Goal: Task Accomplishment & Management: Use online tool/utility

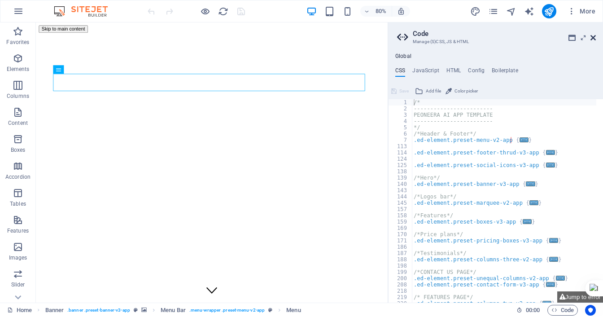
click at [593, 36] on icon at bounding box center [592, 37] width 5 height 7
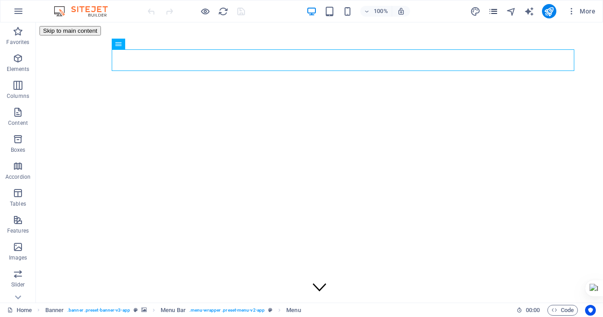
click at [494, 16] on div "More" at bounding box center [534, 11] width 129 height 14
click at [495, 12] on icon "pages" at bounding box center [493, 11] width 10 height 10
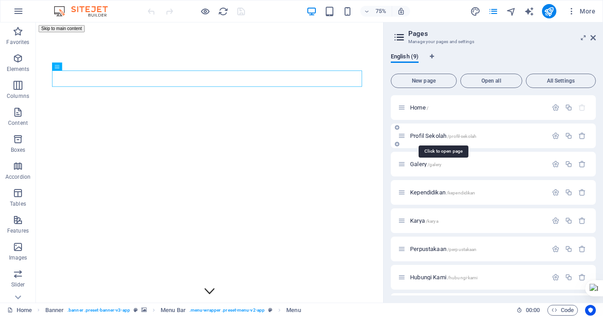
click at [419, 135] on span "Profil Sekolah /profil-sekolah" at bounding box center [443, 135] width 66 height 7
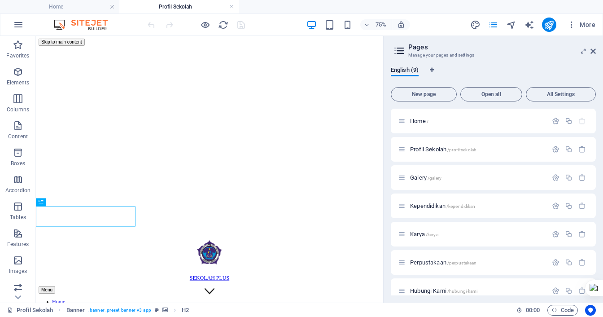
click at [595, 51] on aside "Pages Manage your pages and settings English (9) New page Open all All Settings…" at bounding box center [493, 169] width 220 height 266
click at [591, 52] on icon at bounding box center [592, 51] width 5 height 7
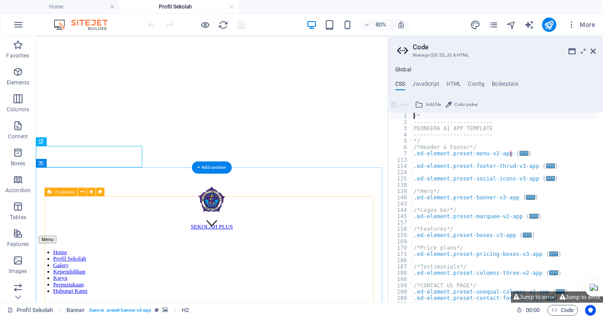
scroll to position [90, 0]
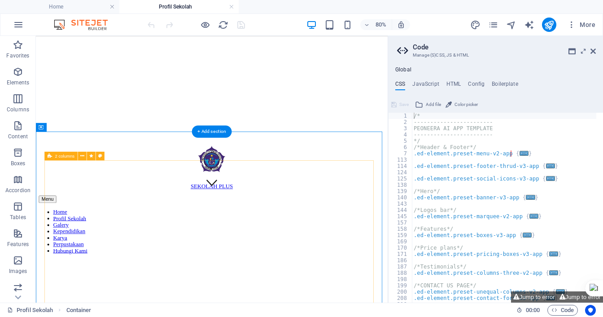
scroll to position [179, 0]
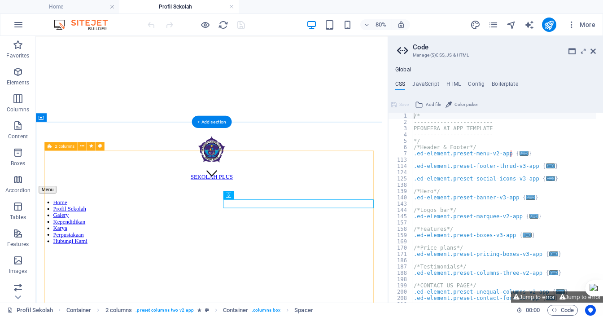
scroll to position [135, 0]
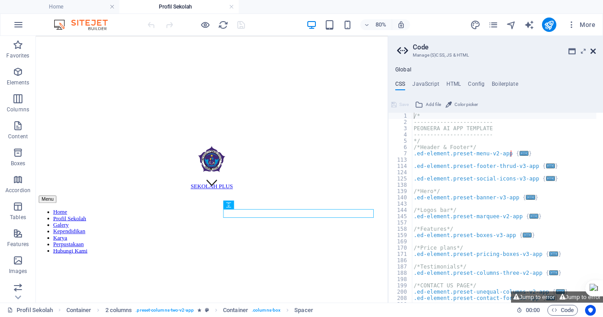
click at [591, 49] on icon at bounding box center [592, 51] width 5 height 7
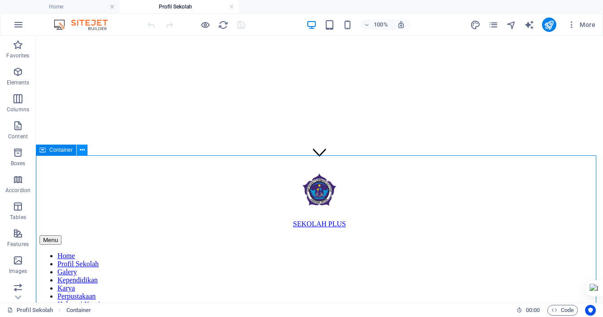
click at [83, 152] on icon at bounding box center [82, 149] width 5 height 9
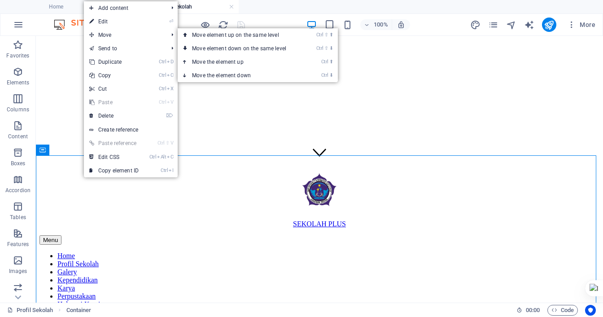
click at [108, 20] on link "⏎ Edit" at bounding box center [114, 21] width 60 height 13
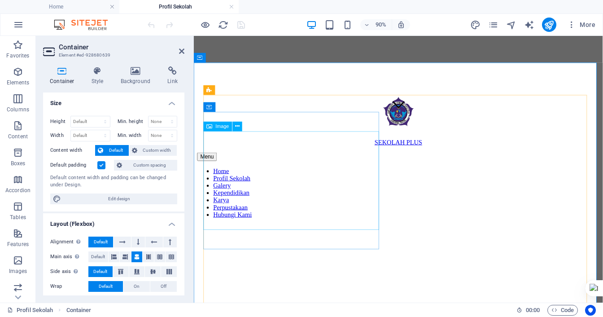
scroll to position [224, 0]
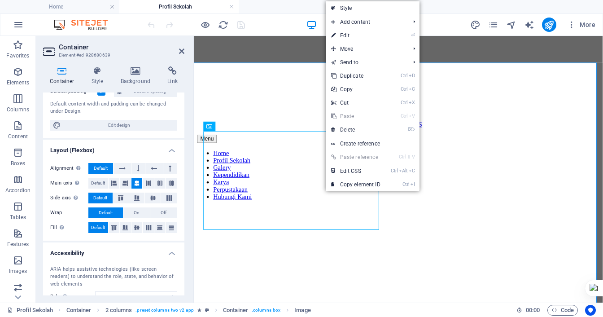
scroll to position [55, 0]
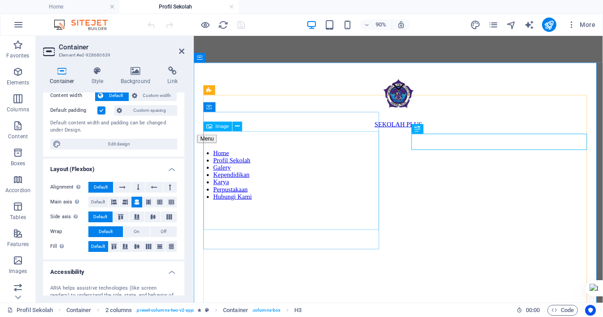
scroll to position [179, 0]
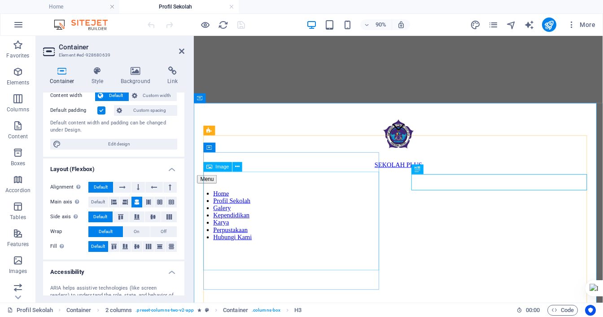
click at [239, 168] on icon at bounding box center [237, 166] width 4 height 9
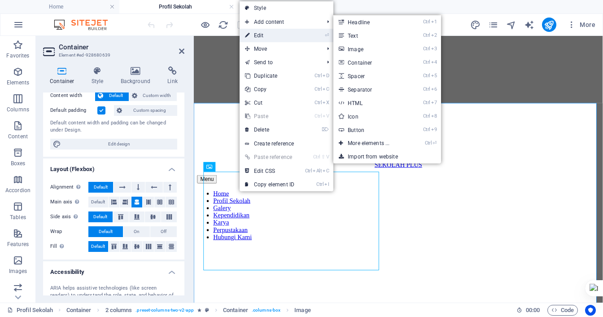
click at [258, 31] on link "⏎ Edit" at bounding box center [269, 35] width 60 height 13
select select "px"
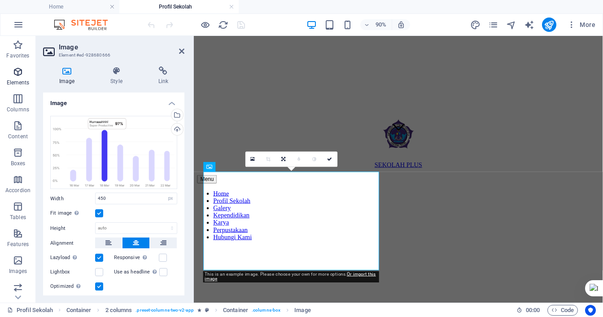
click at [18, 79] on p "Elements" at bounding box center [18, 82] width 23 height 7
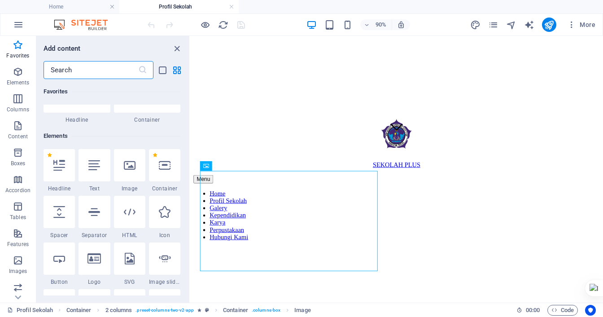
scroll to position [50, 0]
click at [61, 173] on div at bounding box center [58, 166] width 31 height 32
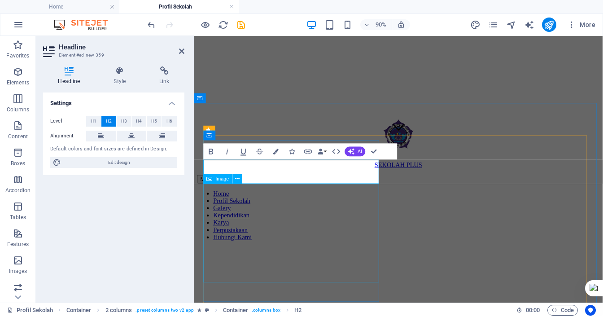
drag, startPoint x: 343, startPoint y: 264, endPoint x: 486, endPoint y: 240, distance: 144.9
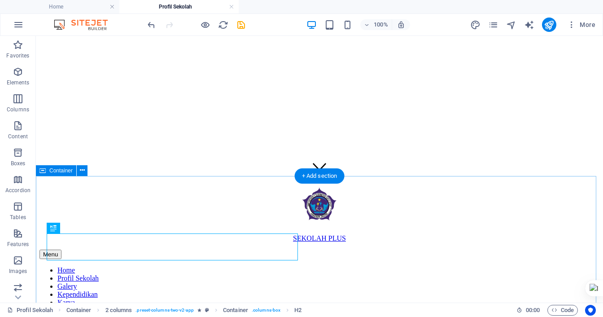
scroll to position [135, 0]
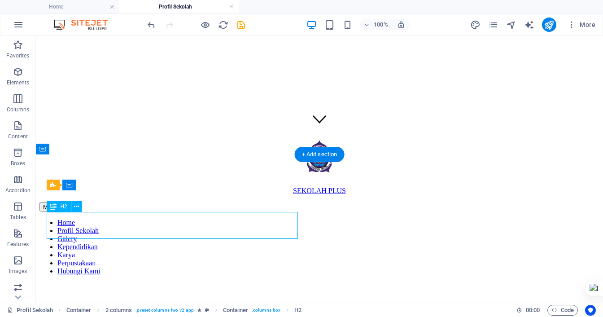
scroll to position [179, 0]
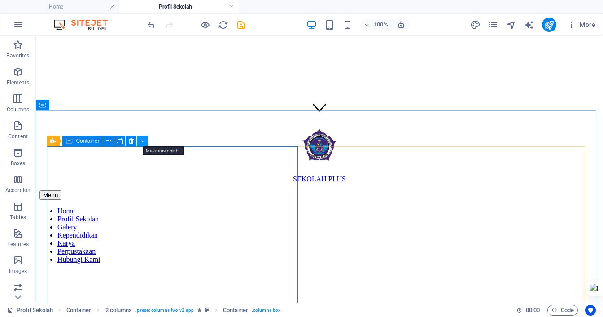
click at [143, 143] on icon at bounding box center [142, 140] width 4 height 9
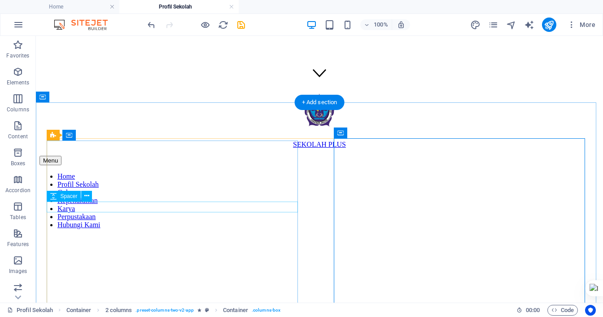
scroll to position [224, 0]
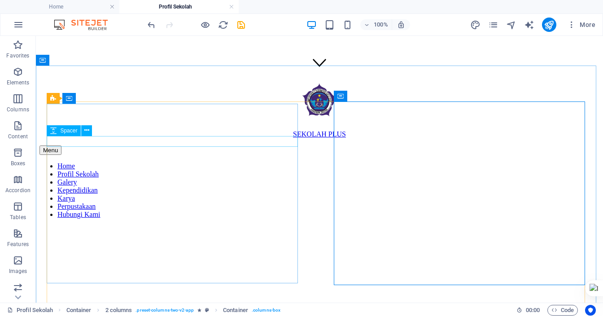
click at [70, 130] on span "Spacer" at bounding box center [68, 130] width 17 height 5
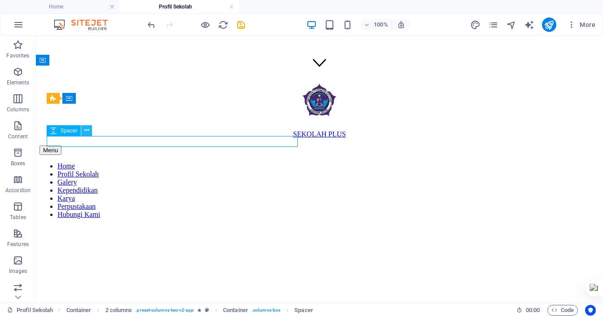
click at [87, 131] on icon at bounding box center [86, 130] width 5 height 9
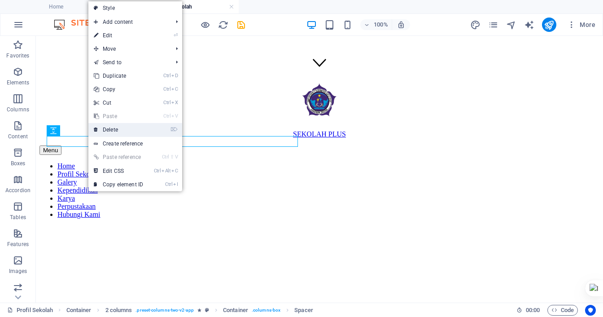
click at [111, 131] on link "⌦ Delete" at bounding box center [118, 129] width 60 height 13
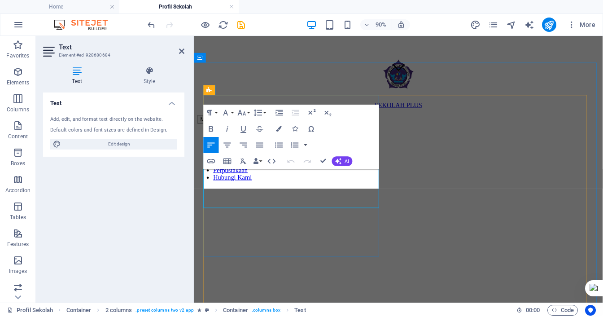
scroll to position [437, 4]
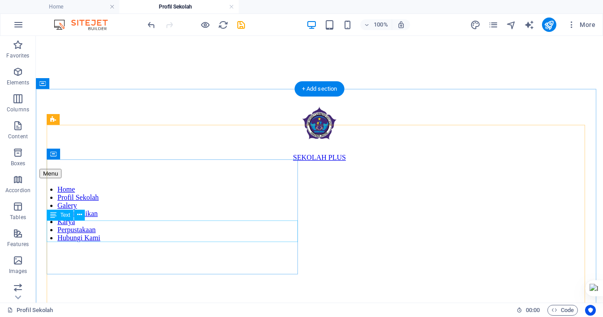
scroll to position [156, 0]
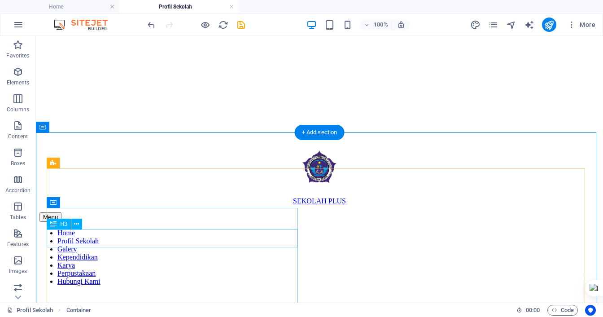
scroll to position [201, 0]
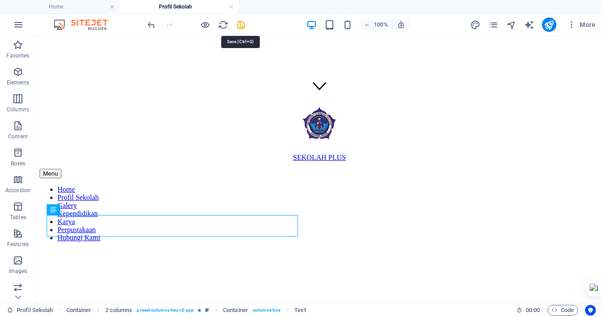
click at [244, 28] on icon "save" at bounding box center [241, 25] width 10 height 10
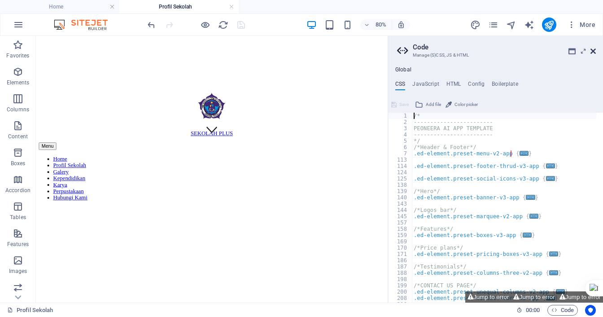
click at [595, 50] on icon at bounding box center [592, 51] width 5 height 7
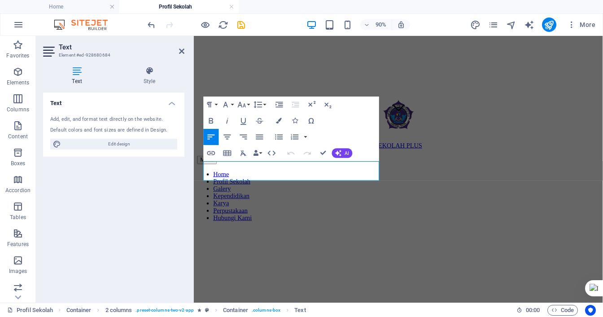
copy p "TERWUJUDNYAPESERTA DIDIK YANGCERDAS, BERAHLAK,BERKARAKTER DANBERWAWASAN GLOBAL"
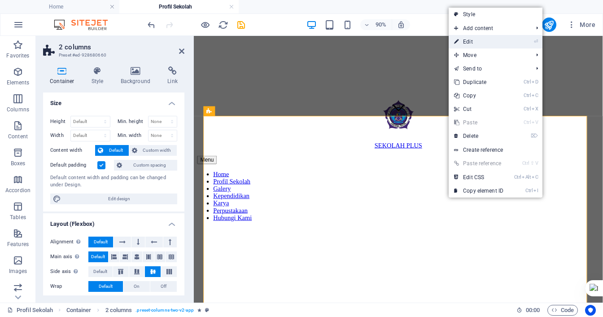
click at [482, 43] on link "⏎ Edit" at bounding box center [478, 41] width 60 height 13
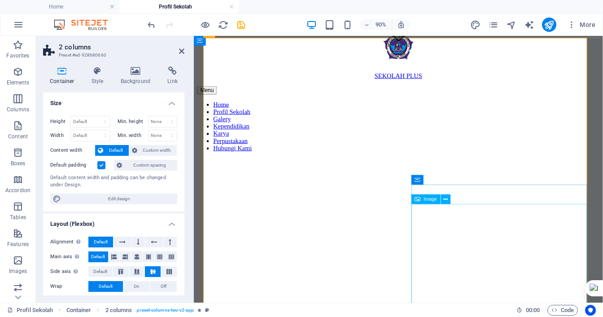
scroll to position [291, 0]
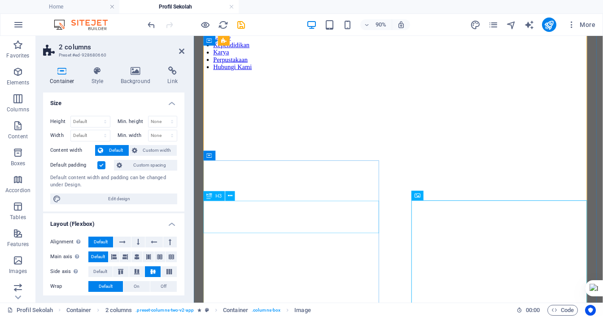
scroll to position [425, 0]
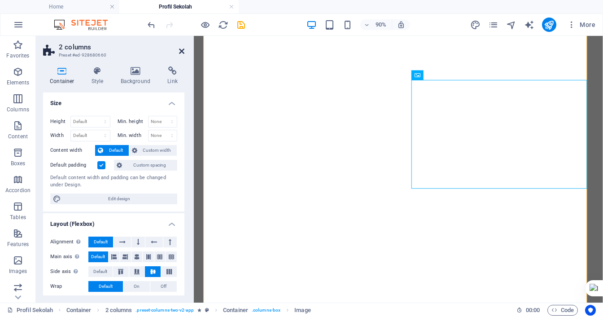
click at [182, 51] on icon at bounding box center [181, 51] width 5 height 7
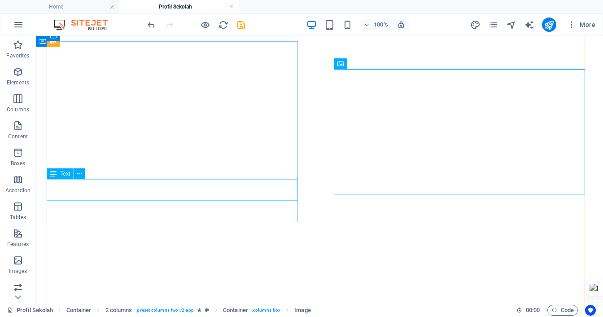
scroll to position [335, 0]
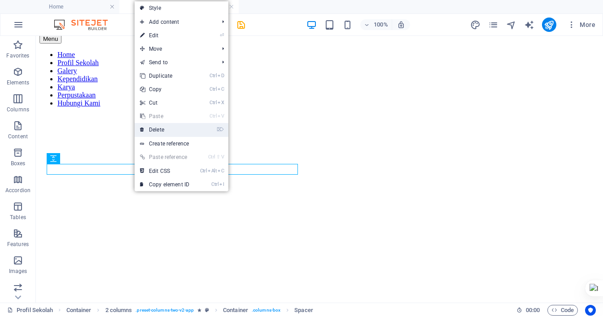
click at [160, 131] on link "⌦ Delete" at bounding box center [165, 129] width 60 height 13
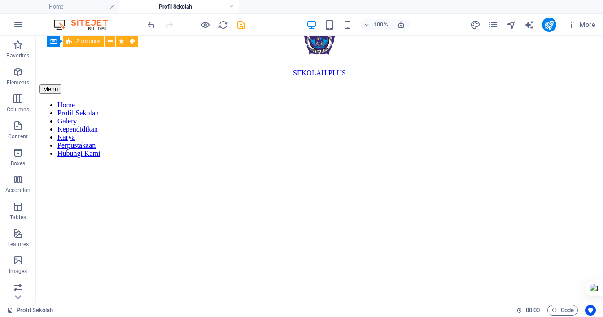
scroll to position [246, 0]
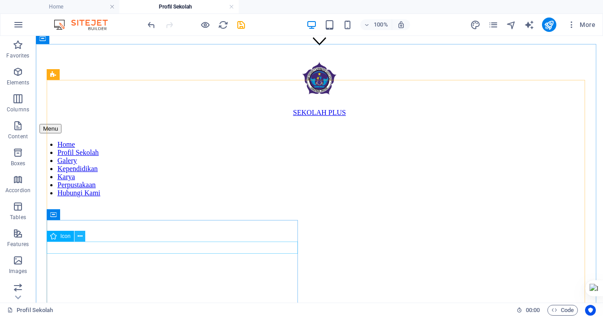
click at [79, 232] on icon at bounding box center [80, 235] width 5 height 9
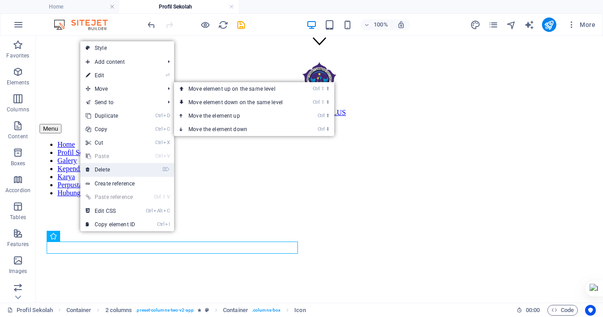
click at [108, 174] on link "⌦ Delete" at bounding box center [110, 169] width 60 height 13
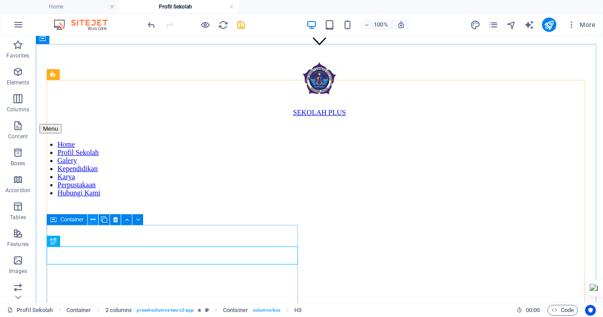
click at [89, 221] on button at bounding box center [92, 219] width 11 height 11
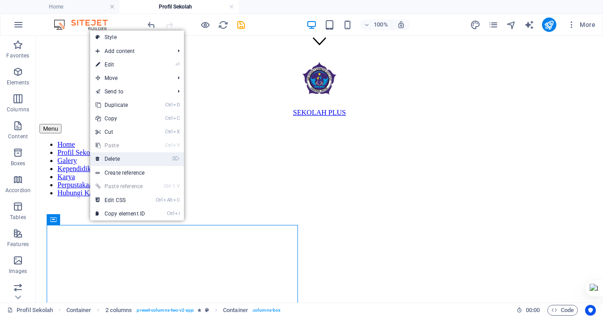
click at [114, 157] on link "⌦ Delete" at bounding box center [120, 158] width 60 height 13
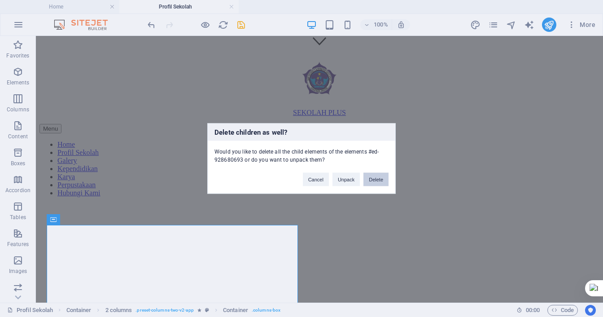
click at [374, 178] on button "Delete" at bounding box center [375, 179] width 25 height 13
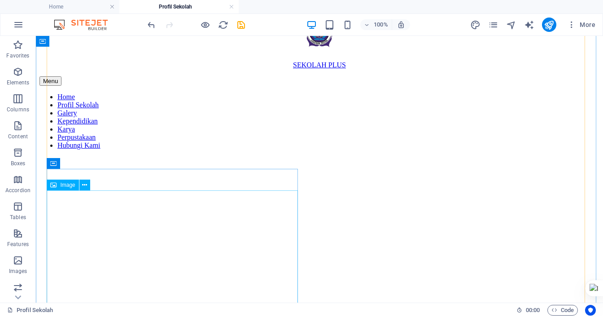
scroll to position [335, 0]
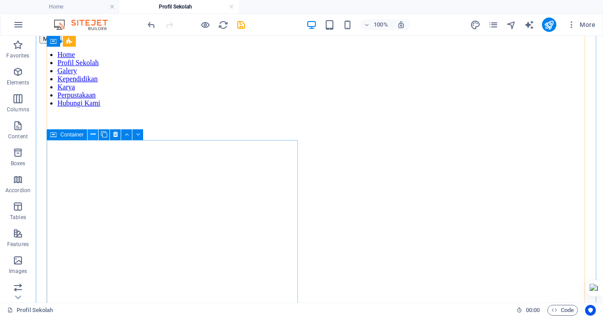
click at [90, 138] on button at bounding box center [92, 134] width 11 height 11
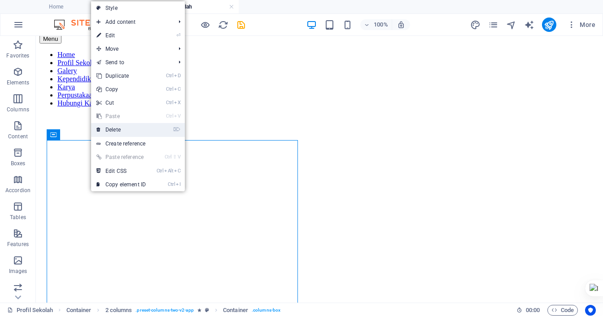
click at [126, 131] on link "⌦ Delete" at bounding box center [121, 129] width 60 height 13
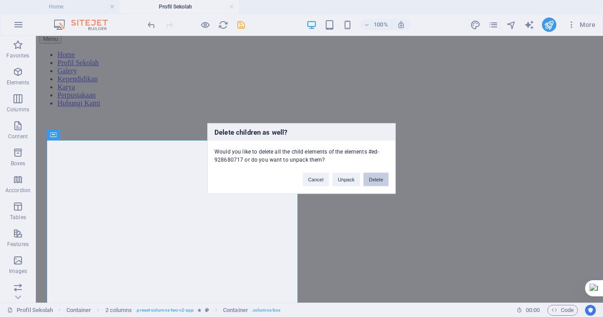
click at [370, 180] on button "Delete" at bounding box center [375, 179] width 25 height 13
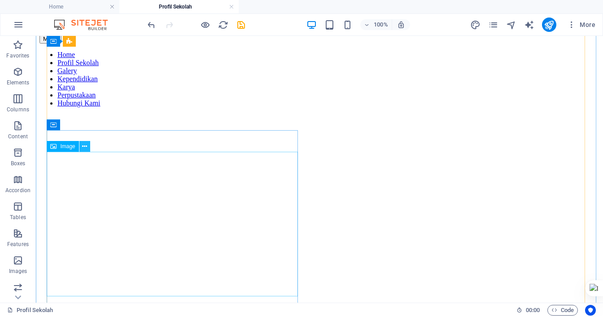
click at [84, 147] on icon at bounding box center [84, 146] width 5 height 9
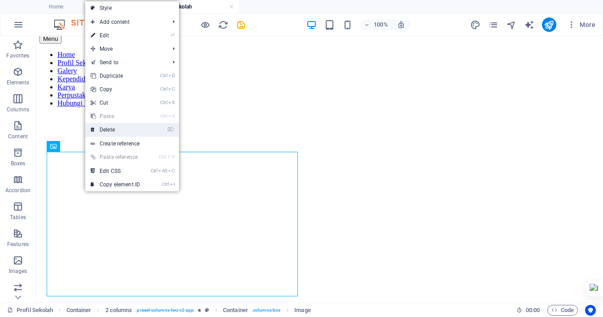
drag, startPoint x: 71, startPoint y: 93, endPoint x: 107, endPoint y: 129, distance: 50.7
click at [107, 129] on link "⌦ Delete" at bounding box center [115, 129] width 60 height 13
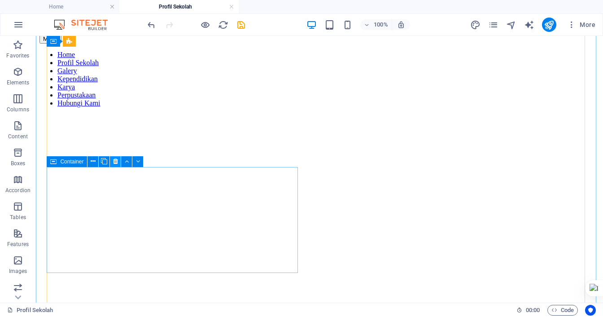
click at [114, 161] on icon at bounding box center [115, 160] width 5 height 9
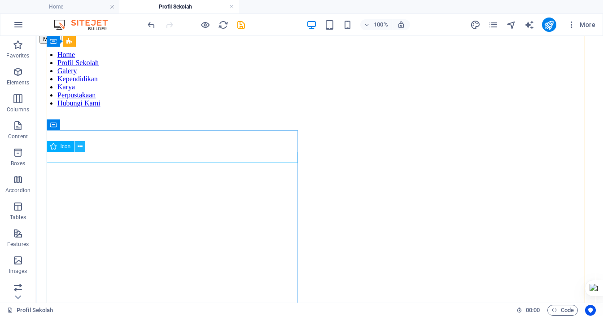
click at [81, 147] on icon at bounding box center [80, 146] width 5 height 9
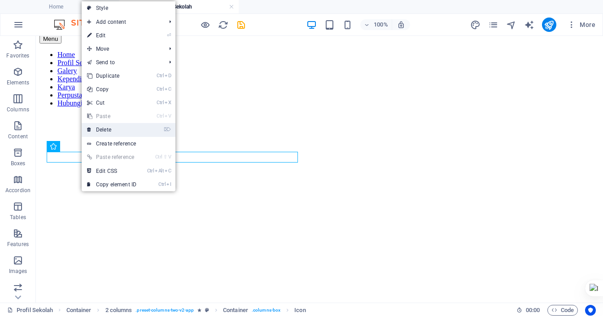
drag, startPoint x: 88, startPoint y: 94, endPoint x: 124, endPoint y: 130, distance: 50.7
click at [124, 130] on link "⌦ Delete" at bounding box center [112, 129] width 60 height 13
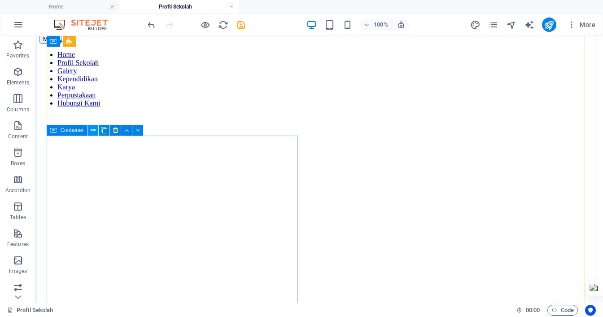
click at [91, 130] on icon at bounding box center [93, 130] width 5 height 9
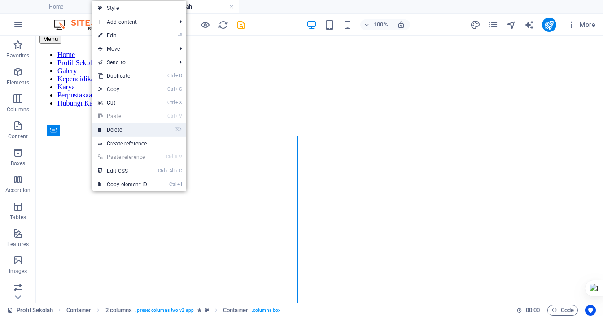
click at [127, 129] on link "⌦ Delete" at bounding box center [122, 129] width 60 height 13
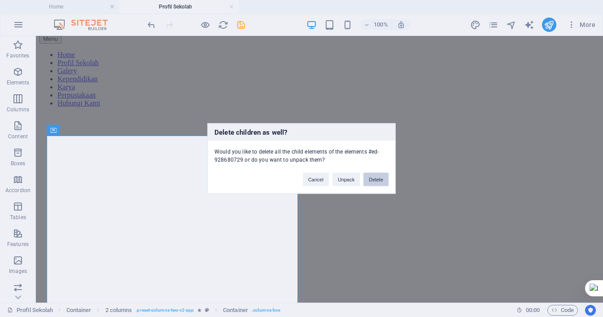
click at [378, 178] on button "Delete" at bounding box center [375, 179] width 25 height 13
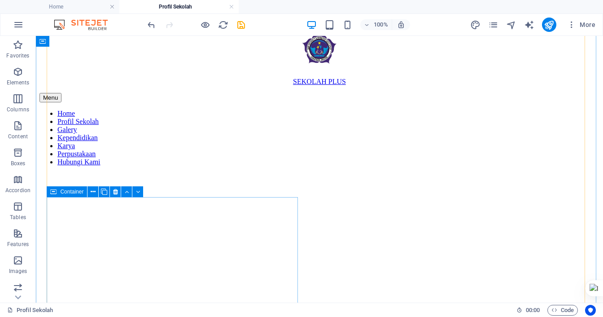
scroll to position [291, 0]
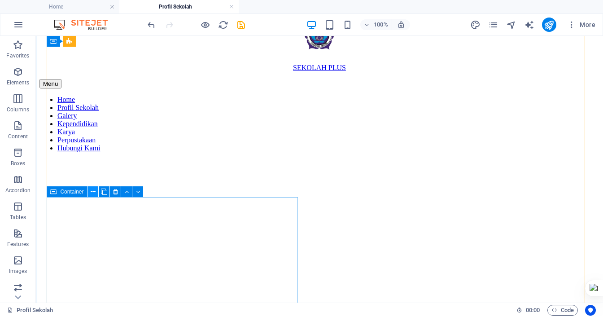
click at [96, 194] on button at bounding box center [92, 191] width 11 height 11
click at [113, 194] on icon at bounding box center [115, 191] width 5 height 9
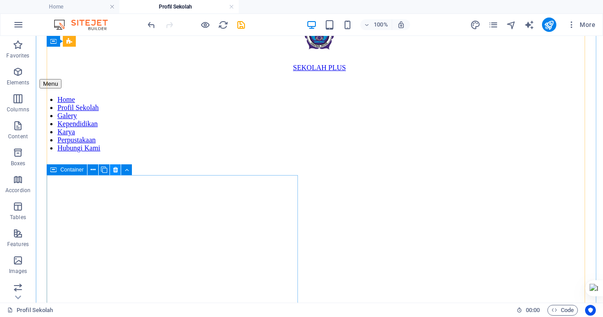
click at [114, 171] on icon at bounding box center [115, 169] width 5 height 9
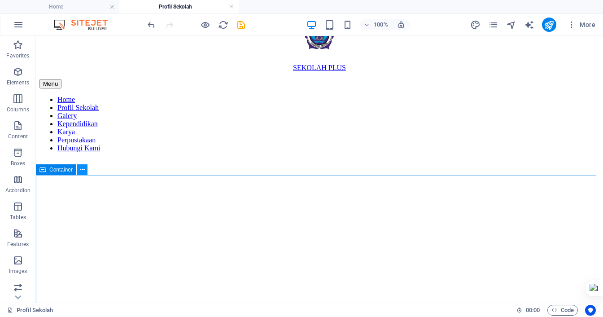
click at [82, 173] on icon at bounding box center [82, 169] width 5 height 9
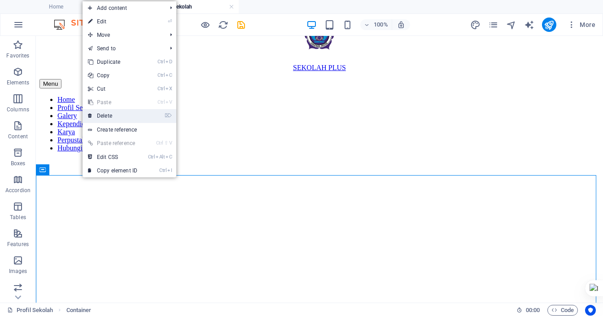
click at [117, 117] on link "⌦ Delete" at bounding box center [113, 115] width 60 height 13
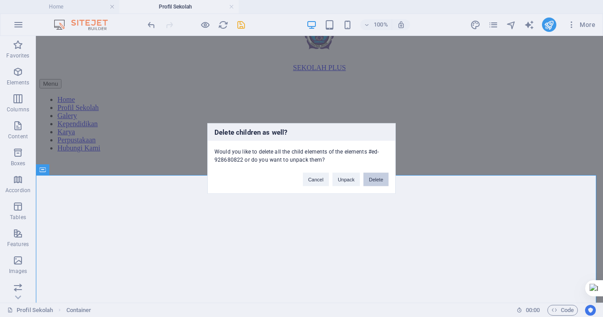
drag, startPoint x: 341, startPoint y: 144, endPoint x: 377, endPoint y: 180, distance: 50.7
click at [377, 180] on button "Delete" at bounding box center [375, 179] width 25 height 13
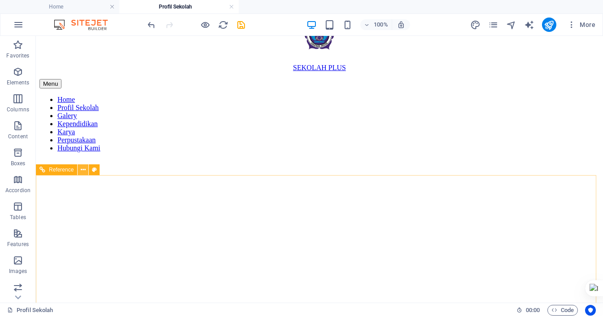
click at [86, 170] on button at bounding box center [83, 169] width 11 height 11
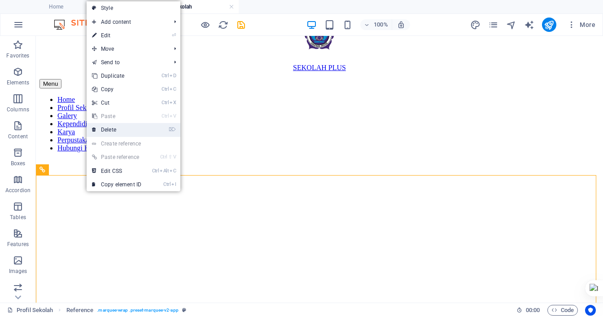
click at [112, 126] on link "⌦ Delete" at bounding box center [117, 129] width 60 height 13
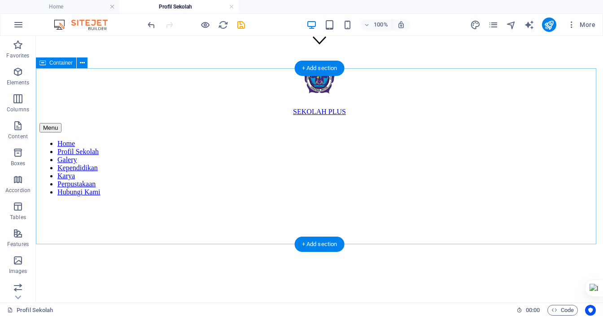
scroll to position [201, 0]
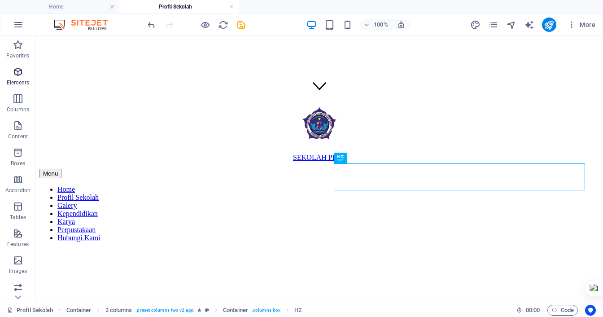
click at [20, 78] on span "Elements" at bounding box center [18, 77] width 36 height 22
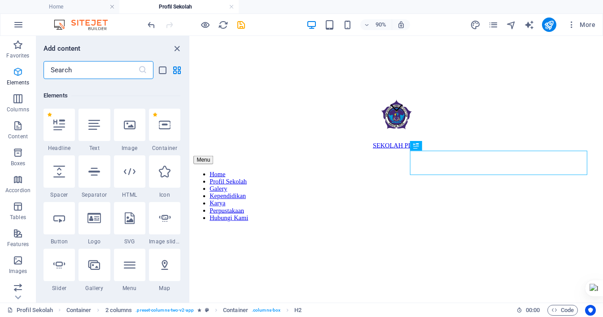
scroll to position [95, 0]
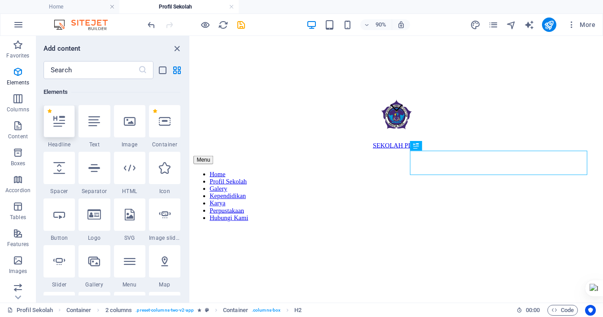
click at [56, 119] on icon at bounding box center [59, 121] width 12 height 12
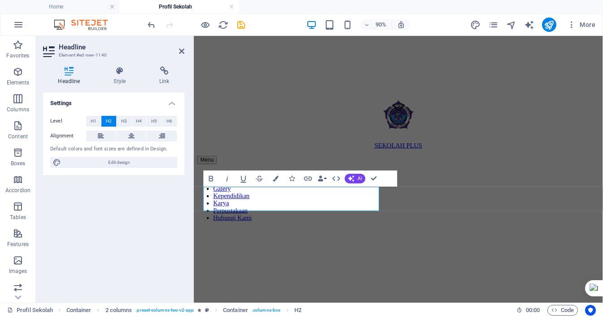
scroll to position [143, 0]
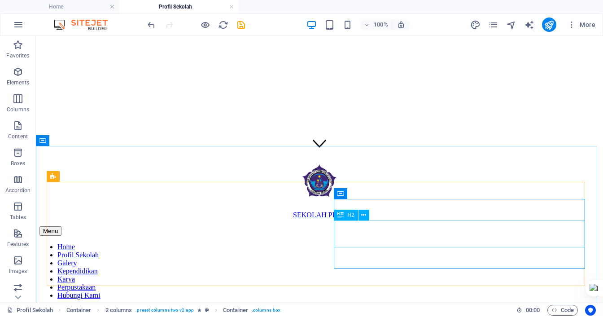
click at [342, 215] on icon at bounding box center [340, 214] width 6 height 11
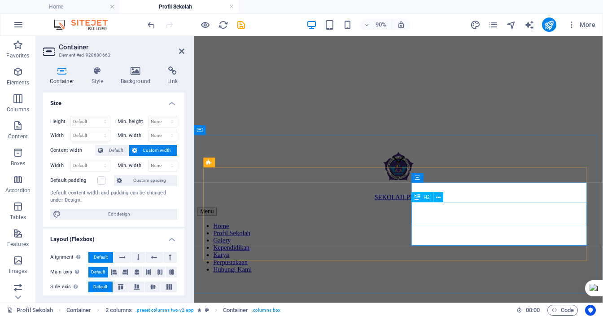
drag, startPoint x: 494, startPoint y: 239, endPoint x: 622, endPoint y: 218, distance: 130.0
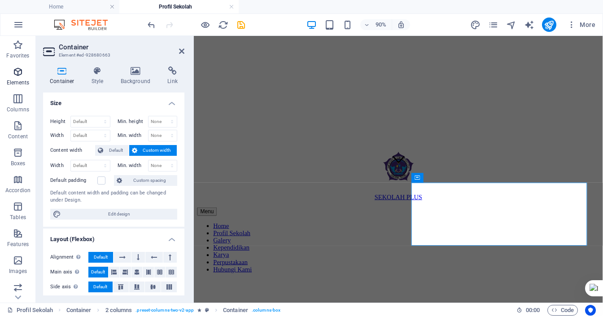
click at [13, 74] on icon "button" at bounding box center [18, 71] width 11 height 11
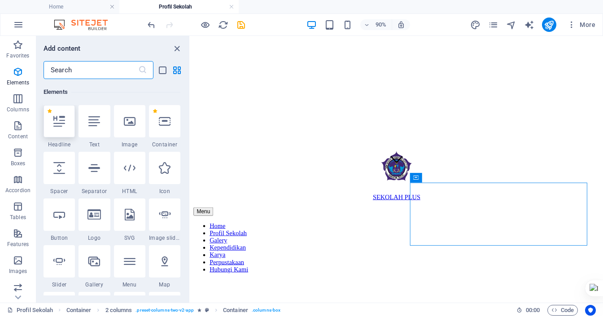
scroll to position [95, 0]
click at [59, 124] on icon at bounding box center [59, 121] width 12 height 12
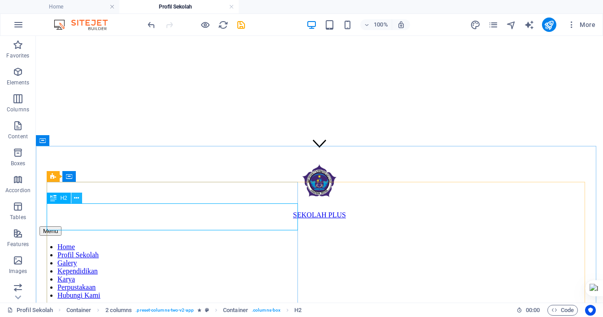
click at [77, 199] on icon at bounding box center [76, 197] width 5 height 9
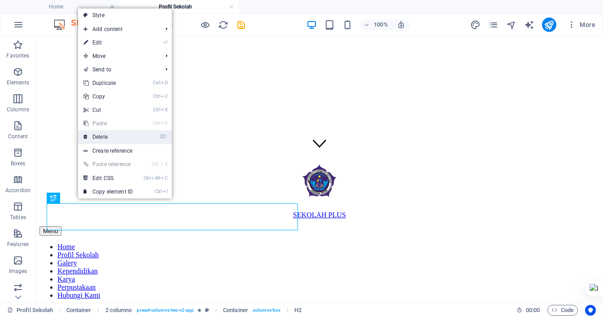
click at [113, 135] on link "⌦ Delete" at bounding box center [108, 136] width 60 height 13
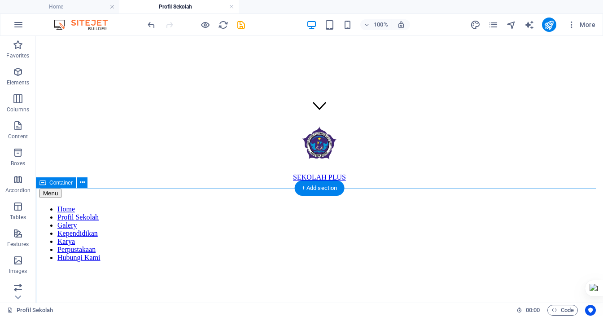
scroll to position [188, 0]
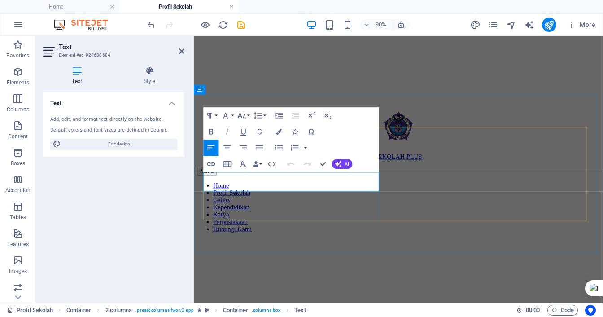
drag, startPoint x: 314, startPoint y: 203, endPoint x: 328, endPoint y: 212, distance: 16.2
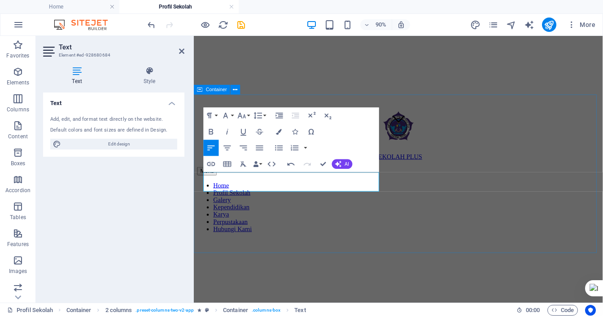
drag, startPoint x: 355, startPoint y: 255, endPoint x: 497, endPoint y: 234, distance: 143.3
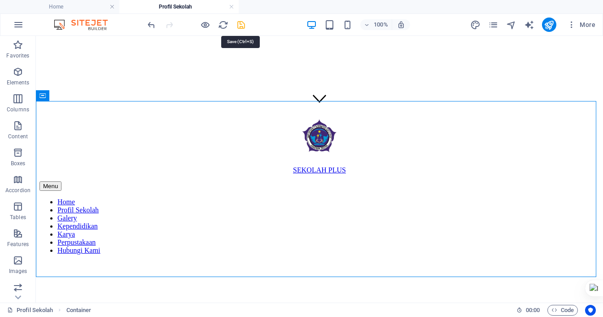
drag, startPoint x: 242, startPoint y: 25, endPoint x: 243, endPoint y: 34, distance: 8.6
click at [243, 24] on icon "save" at bounding box center [241, 25] width 10 height 10
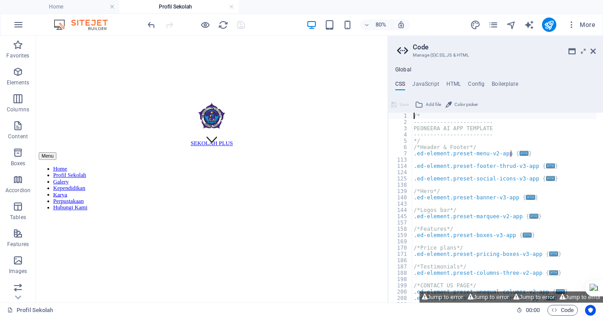
click at [589, 50] on h2 "Code" at bounding box center [504, 47] width 183 height 8
click at [593, 49] on icon at bounding box center [592, 51] width 5 height 7
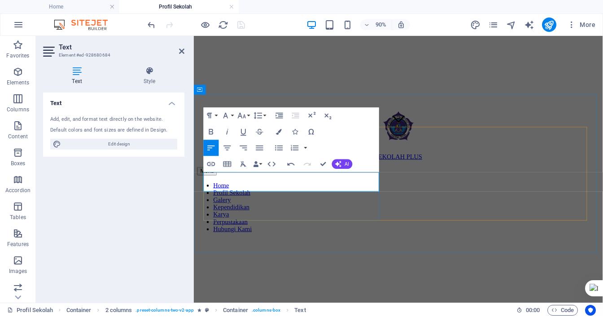
scroll to position [356, 4]
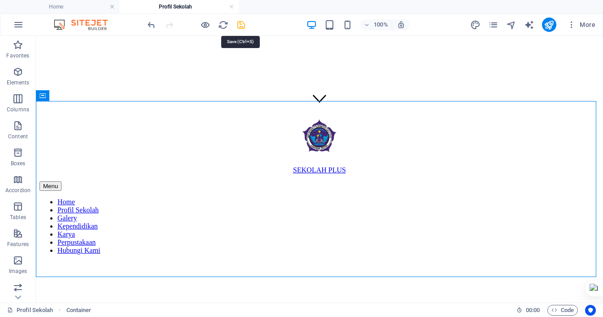
click at [241, 24] on icon "save" at bounding box center [241, 25] width 10 height 10
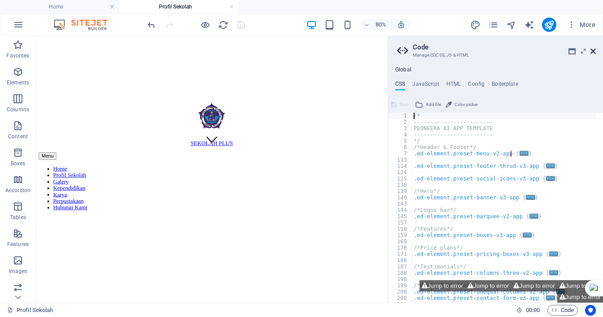
click at [594, 53] on icon at bounding box center [592, 51] width 5 height 7
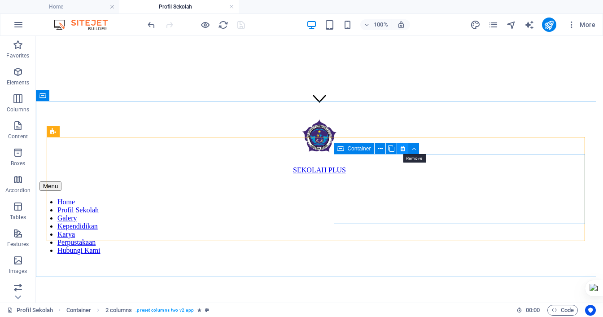
click at [402, 151] on icon at bounding box center [402, 148] width 5 height 9
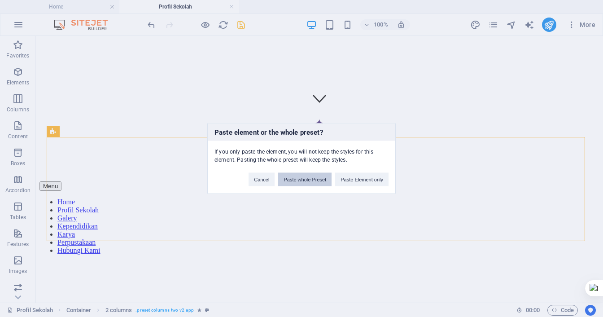
click at [319, 182] on button "Paste whole Preset" at bounding box center [304, 179] width 53 height 13
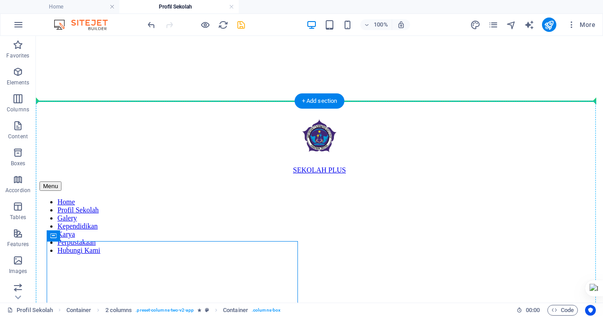
drag, startPoint x: 256, startPoint y: 252, endPoint x: 425, endPoint y: 169, distance: 187.7
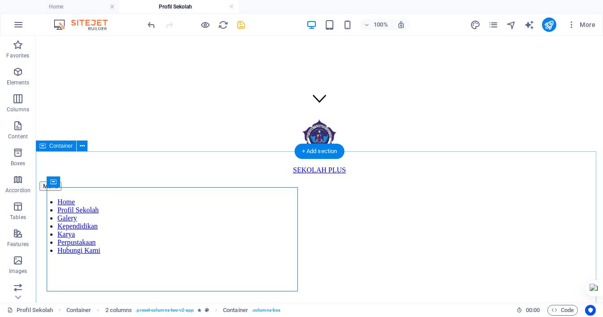
scroll to position [143, 0]
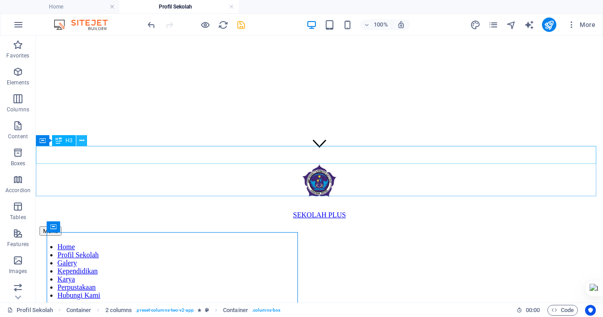
click at [83, 141] on icon at bounding box center [81, 140] width 5 height 9
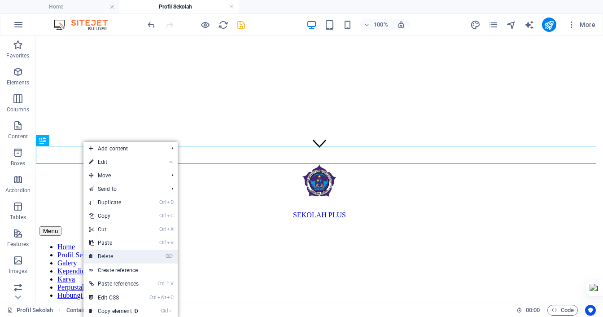
click at [109, 254] on link "⌦ Delete" at bounding box center [113, 255] width 61 height 13
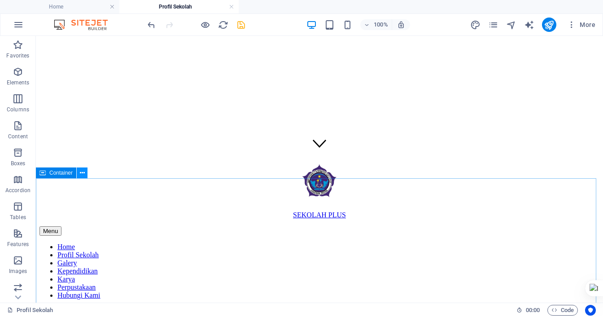
click at [83, 169] on icon at bounding box center [82, 172] width 5 height 9
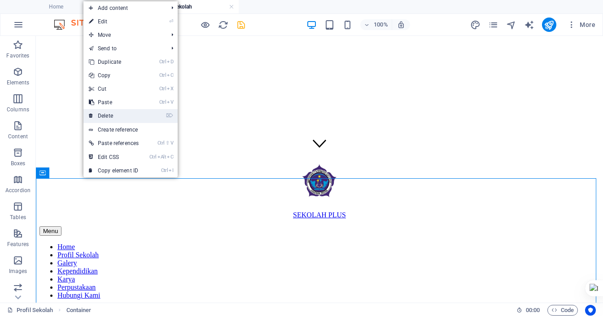
click at [107, 113] on link "⌦ Delete" at bounding box center [113, 115] width 61 height 13
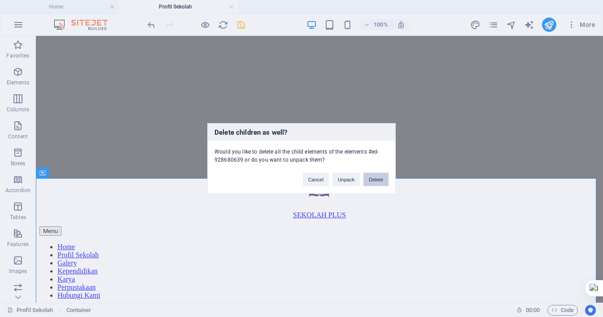
click at [375, 176] on button "Delete" at bounding box center [375, 179] width 25 height 13
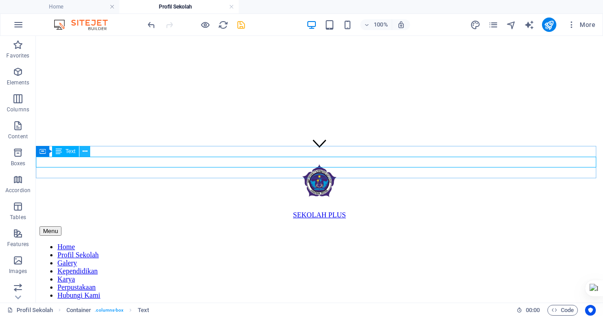
click at [87, 152] on button at bounding box center [84, 151] width 11 height 11
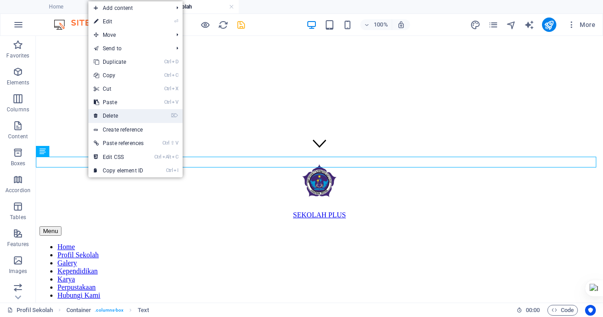
click at [114, 118] on link "⌦ Delete" at bounding box center [118, 115] width 61 height 13
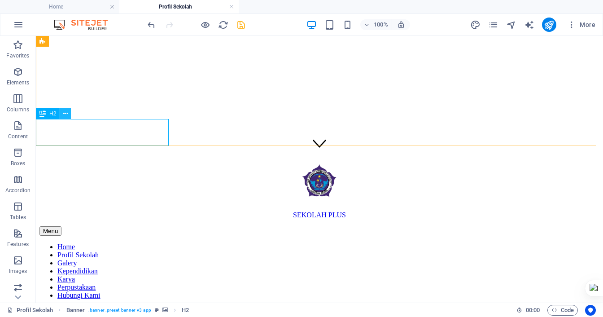
click at [63, 114] on icon at bounding box center [65, 113] width 5 height 9
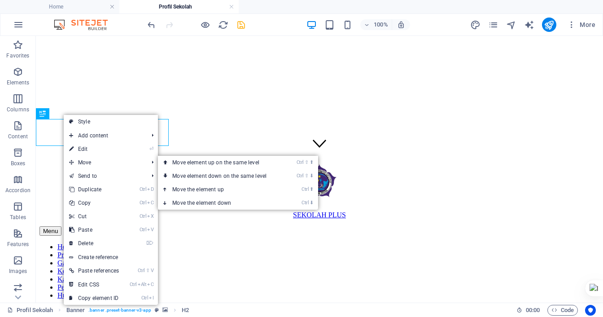
click at [91, 147] on link "⏎ Edit" at bounding box center [94, 148] width 61 height 13
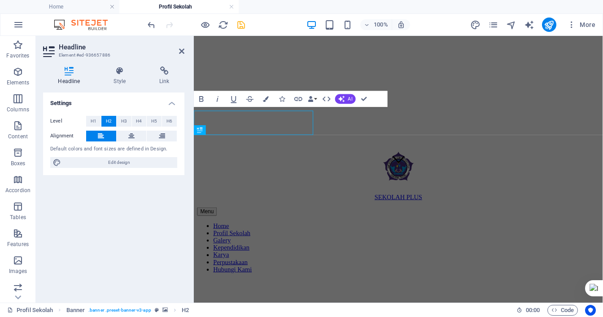
scroll to position [4, 0]
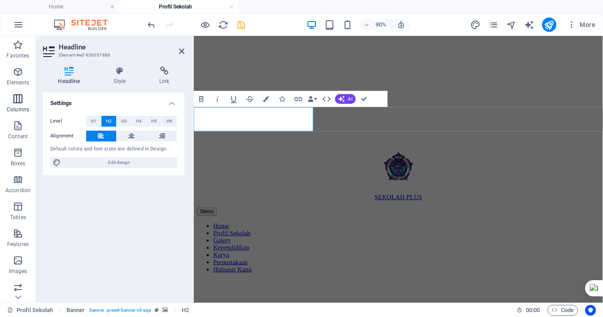
click at [14, 96] on icon "button" at bounding box center [18, 98] width 11 height 11
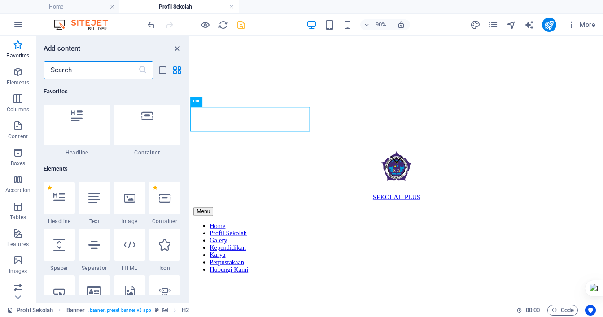
scroll to position [0, 0]
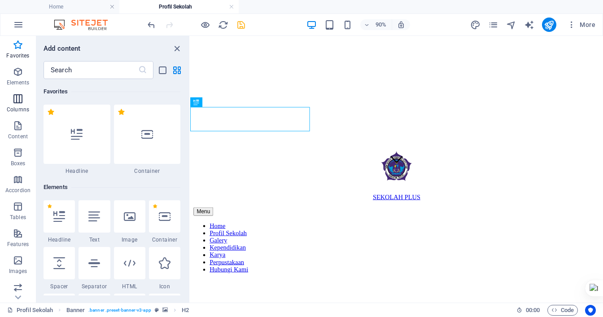
click at [18, 101] on icon "button" at bounding box center [18, 98] width 11 height 11
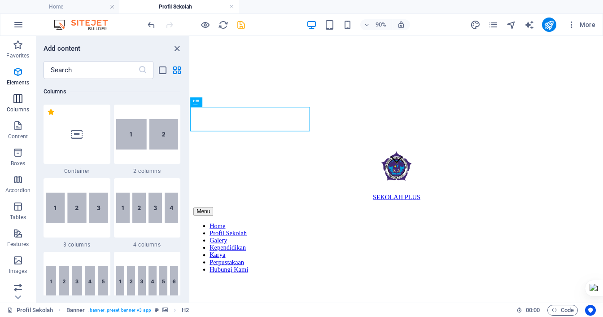
scroll to position [444, 0]
click at [154, 134] on img at bounding box center [147, 134] width 62 height 30
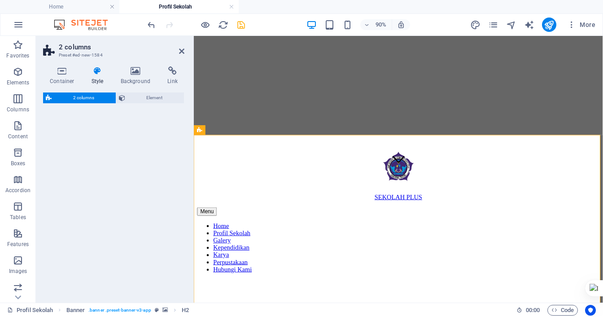
select select "rem"
select select "preset-columns-two-v2-default"
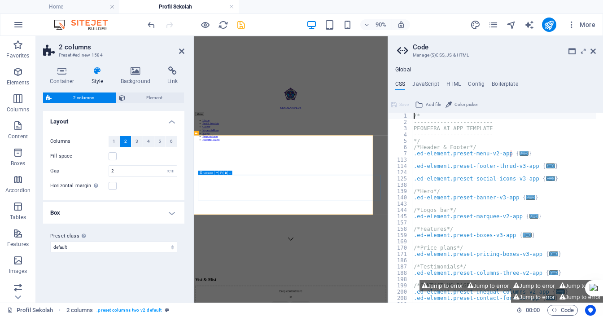
scroll to position [6, 0]
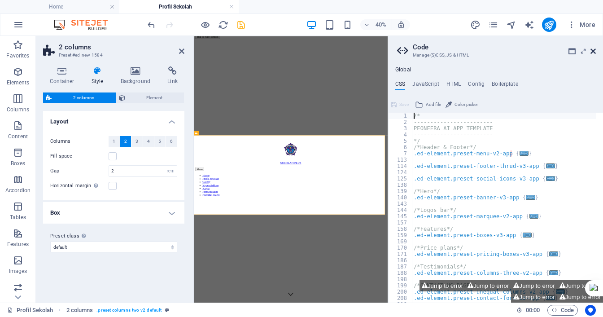
click at [591, 50] on icon at bounding box center [592, 51] width 5 height 7
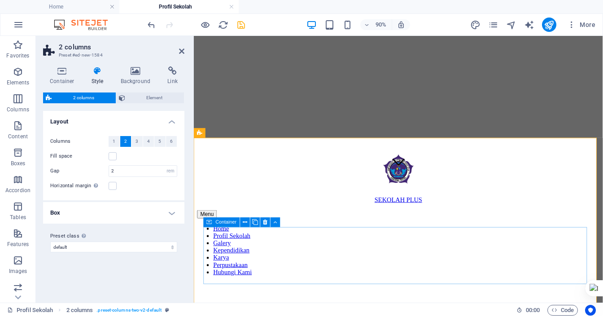
scroll to position [185, 0]
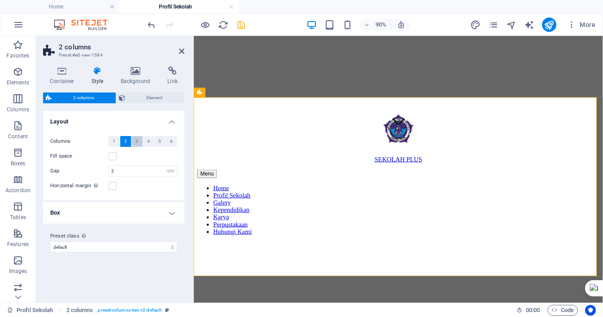
click at [139, 140] on button "3" at bounding box center [136, 141] width 11 height 11
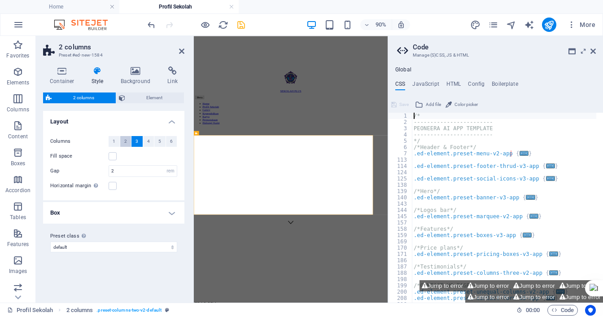
scroll to position [6, 0]
click at [128, 140] on button "2" at bounding box center [125, 141] width 11 height 11
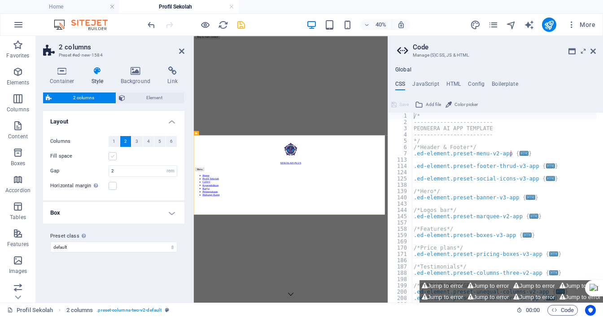
click at [115, 156] on label at bounding box center [113, 156] width 8 height 8
click at [0, 0] on input "Fill space" at bounding box center [0, 0] width 0 height 0
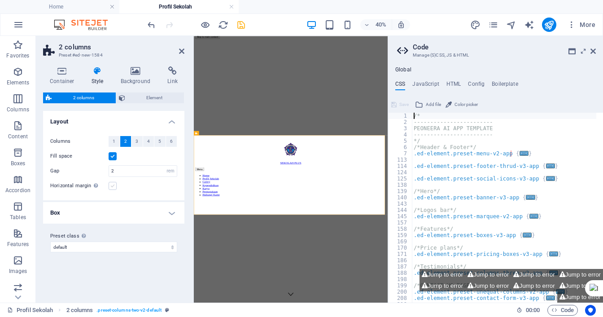
click at [112, 185] on label at bounding box center [113, 186] width 8 height 8
click at [0, 0] on input "Horizontal margin Only if the containers "Content width" is not set to "Default"" at bounding box center [0, 0] width 0 height 0
click at [112, 185] on label at bounding box center [113, 186] width 8 height 8
click at [0, 0] on input "Horizontal margin Only if the containers "Content width" is not set to "Default"" at bounding box center [0, 0] width 0 height 0
click at [168, 213] on h4 "Box" at bounding box center [113, 213] width 141 height 22
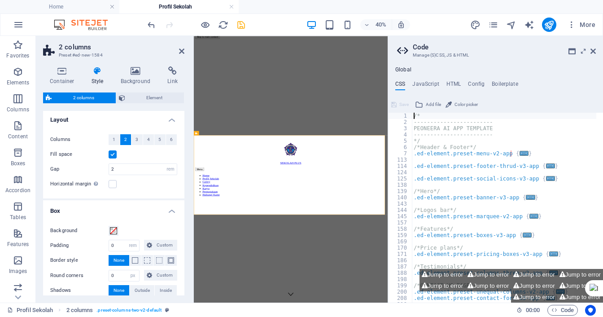
scroll to position [0, 0]
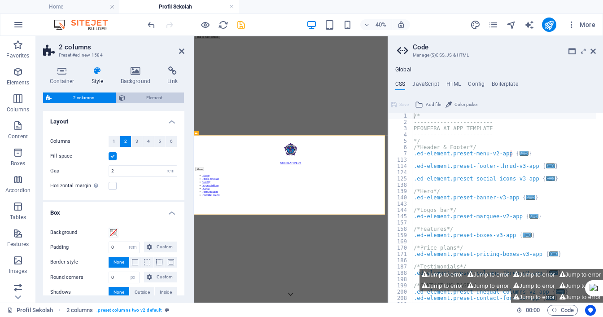
click at [145, 96] on span "Element" at bounding box center [155, 97] width 54 height 11
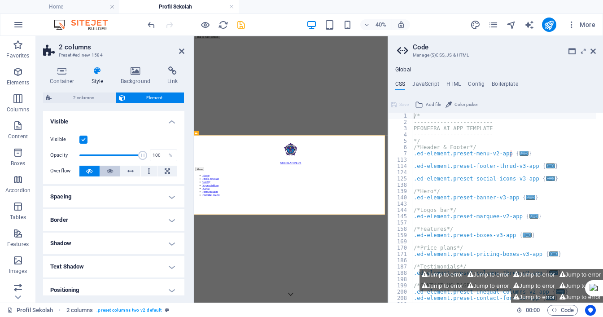
click at [110, 171] on icon at bounding box center [110, 170] width 6 height 11
click at [95, 170] on button at bounding box center [89, 170] width 20 height 11
click at [592, 52] on icon at bounding box center [592, 51] width 5 height 7
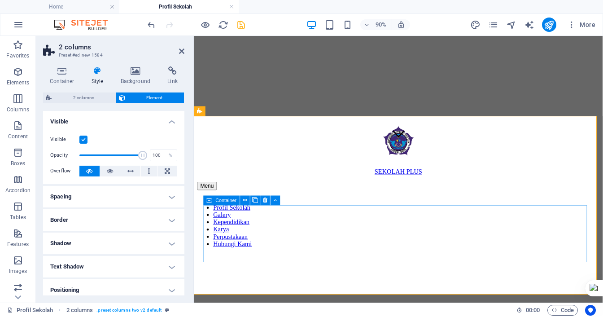
scroll to position [185, 0]
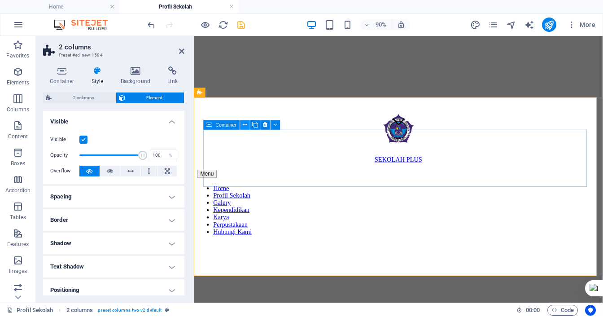
click at [248, 122] on button at bounding box center [245, 125] width 10 height 10
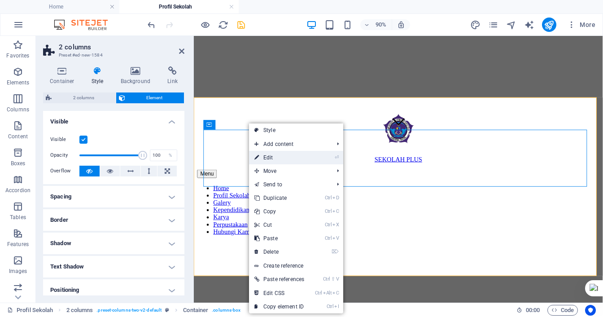
click at [282, 158] on link "⏎ Edit" at bounding box center [279, 157] width 61 height 13
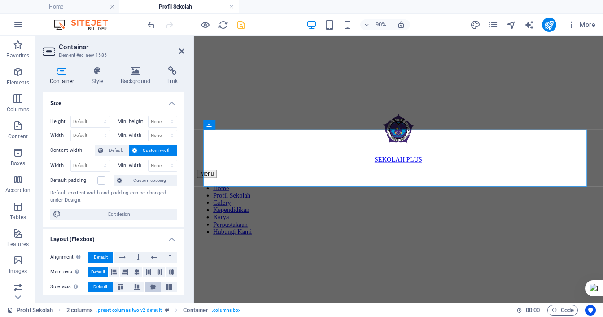
click at [159, 284] on button at bounding box center [153, 286] width 16 height 11
click at [166, 286] on icon at bounding box center [169, 286] width 11 height 5
click at [90, 72] on icon at bounding box center [98, 70] width 26 height 9
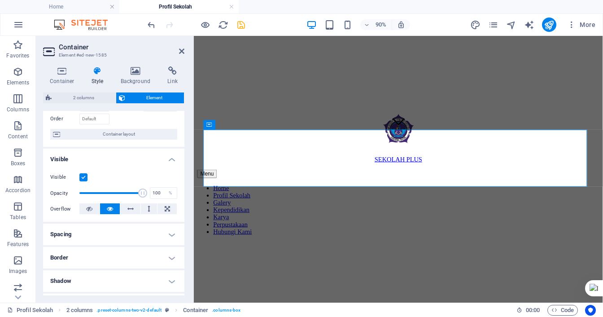
scroll to position [0, 0]
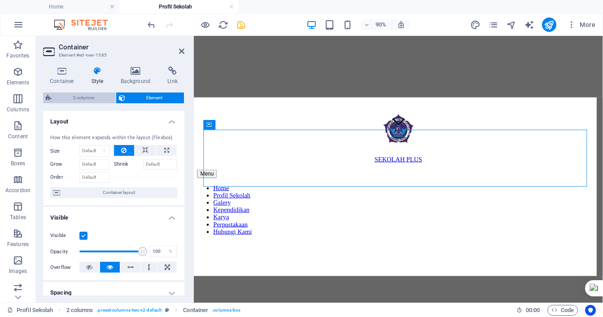
click at [84, 94] on span "2 columns" at bounding box center [83, 97] width 59 height 11
select select "rem"
select select "px"
select select "preset-columns-two-v2-default"
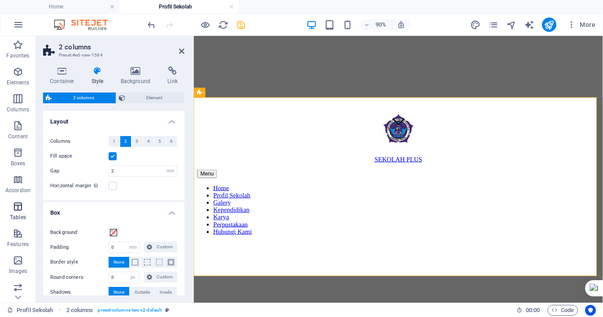
click at [14, 207] on icon "button" at bounding box center [18, 206] width 11 height 11
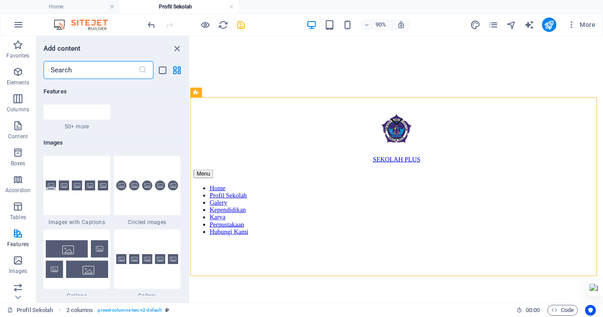
scroll to position [4585, 0]
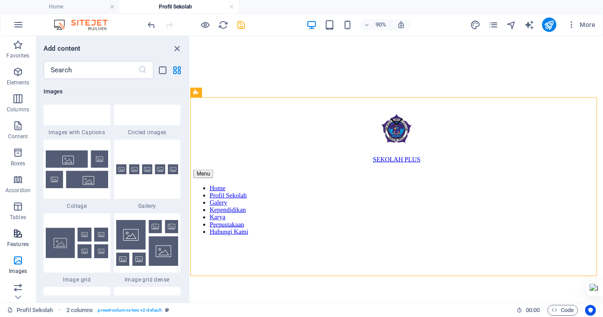
click at [14, 233] on icon "button" at bounding box center [18, 233] width 11 height 11
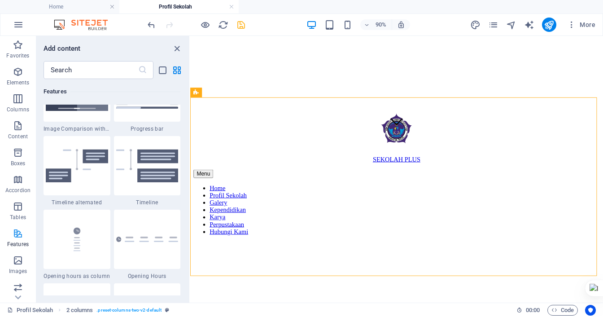
scroll to position [3495, 0]
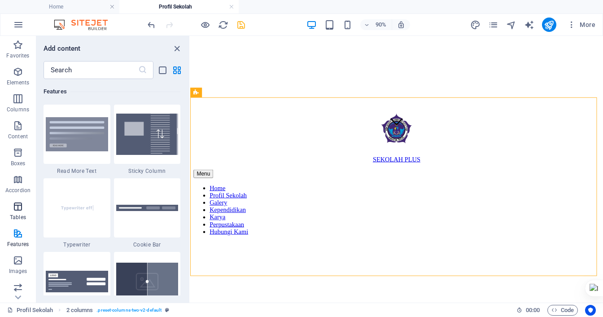
click at [17, 208] on icon "button" at bounding box center [18, 206] width 11 height 11
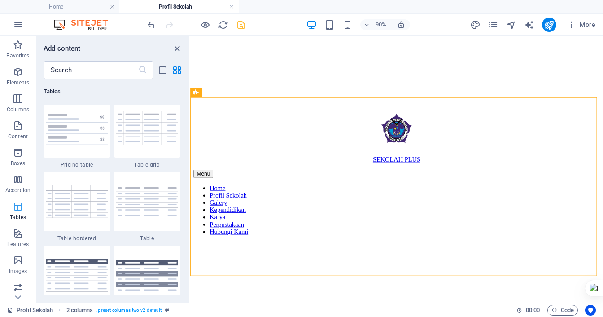
scroll to position [3105, 0]
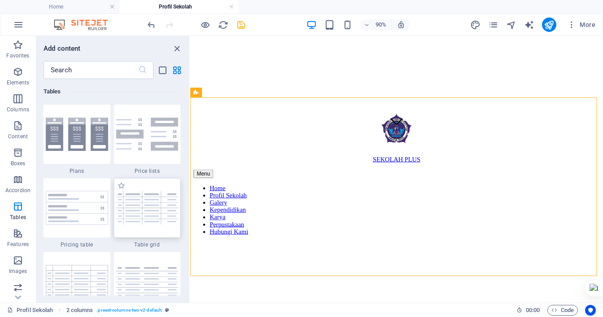
click at [176, 213] on img at bounding box center [147, 207] width 62 height 33
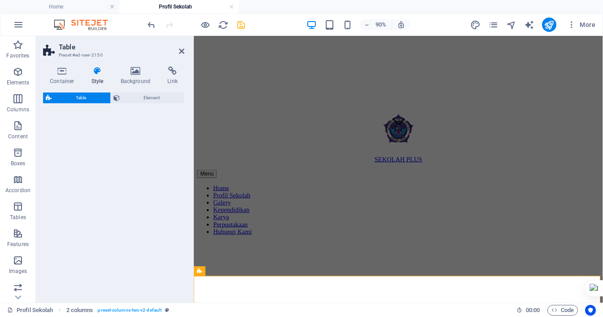
click at [151, 208] on div "Table Element" at bounding box center [113, 193] width 141 height 203
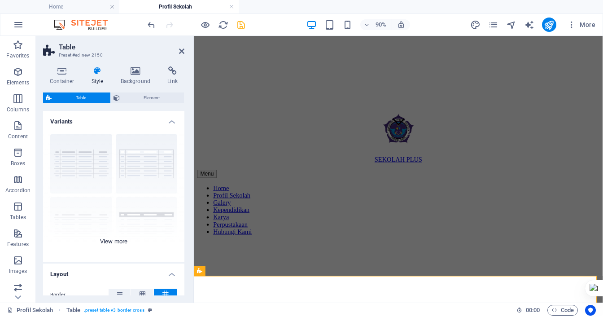
scroll to position [148, 0]
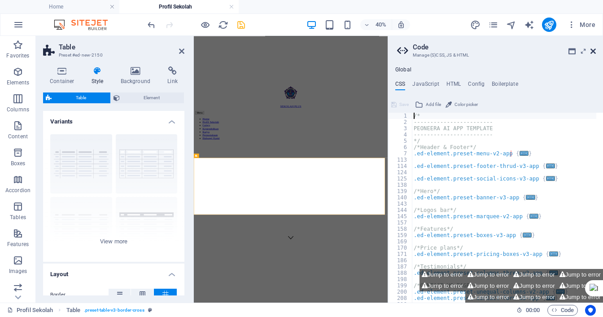
click at [595, 51] on icon at bounding box center [592, 51] width 5 height 7
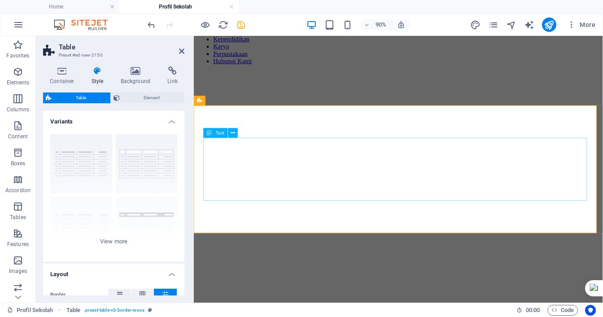
click at [234, 135] on icon at bounding box center [232, 132] width 4 height 9
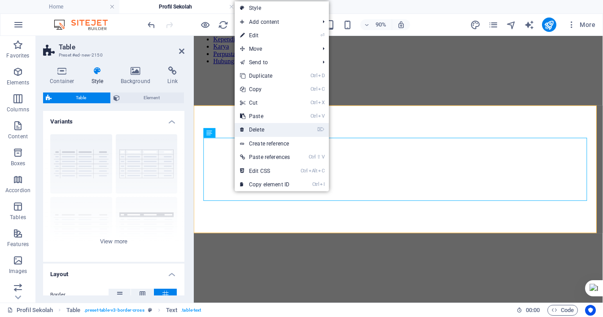
click at [270, 127] on link "⌦ Delete" at bounding box center [264, 129] width 61 height 13
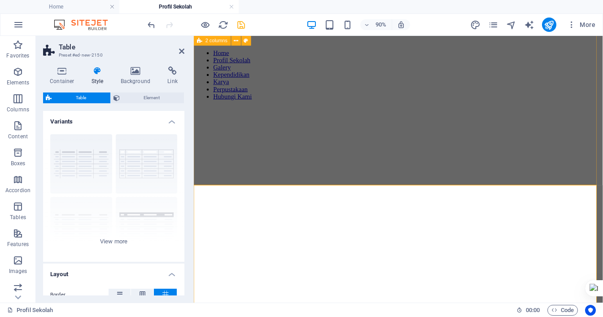
scroll to position [285, 0]
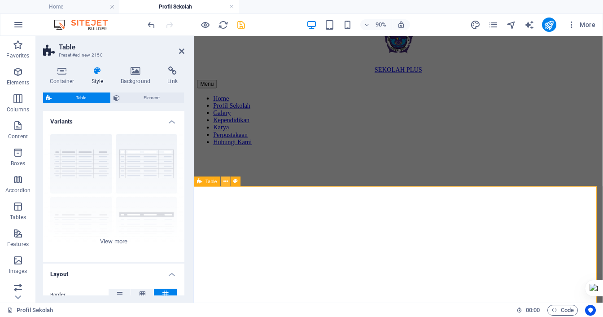
click at [226, 182] on icon at bounding box center [225, 181] width 4 height 9
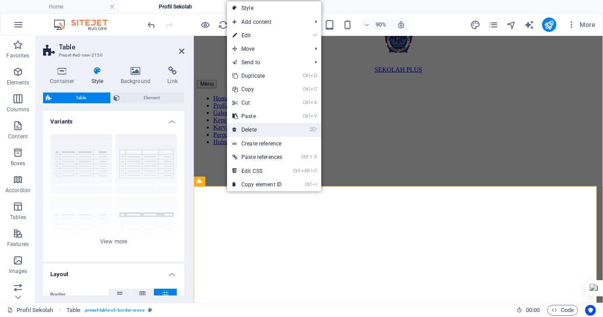
click at [251, 128] on link "⌦ Delete" at bounding box center [257, 129] width 61 height 13
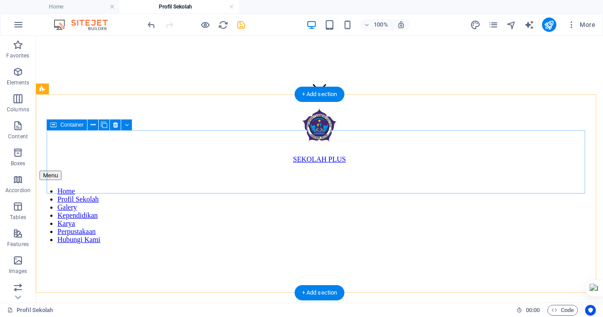
scroll to position [195, 0]
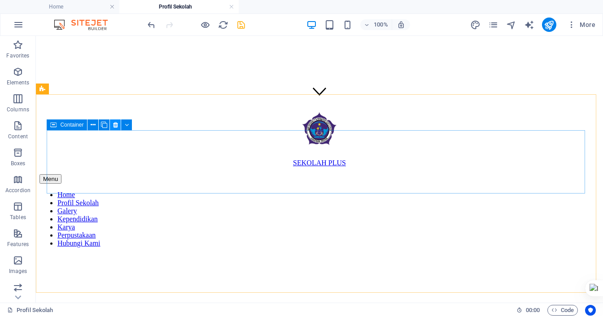
click at [116, 123] on icon at bounding box center [115, 124] width 5 height 9
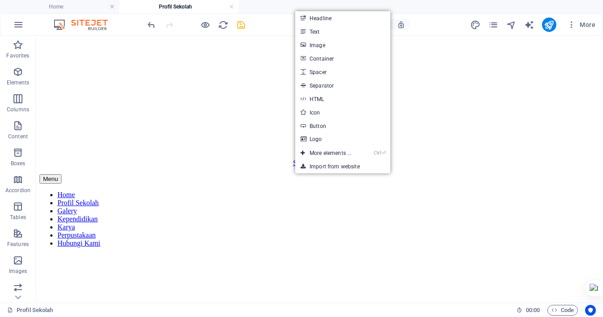
click at [319, 34] on link "Text" at bounding box center [342, 31] width 95 height 13
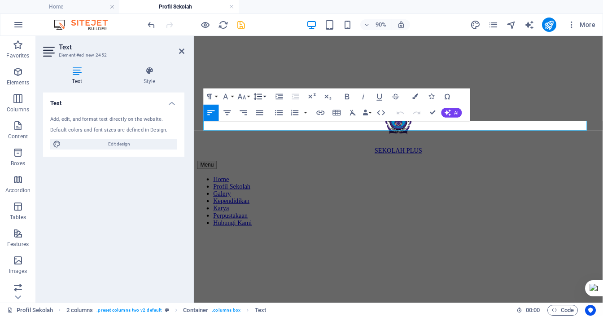
click at [266, 98] on button "Line Height" at bounding box center [259, 96] width 15 height 16
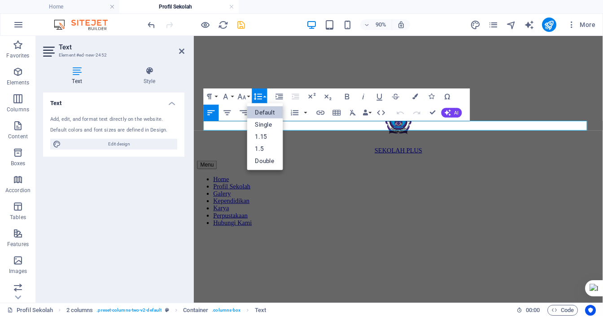
scroll to position [0, 0]
click at [266, 98] on button "Line Height" at bounding box center [259, 96] width 15 height 16
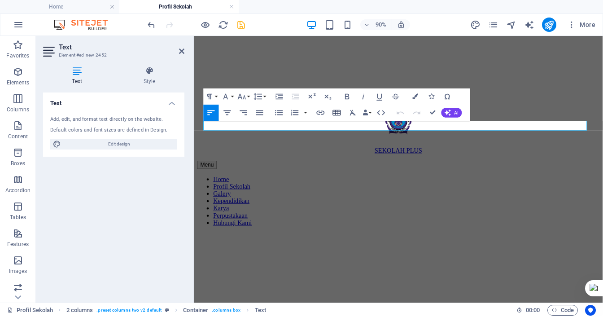
click at [341, 113] on icon "button" at bounding box center [337, 113] width 10 height 10
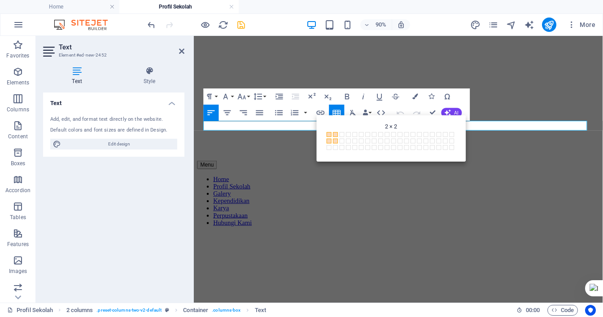
click at [335, 140] on span at bounding box center [335, 140] width 5 height 5
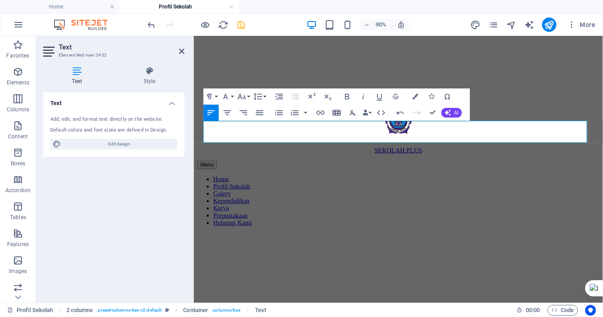
click at [339, 115] on icon "button" at bounding box center [337, 113] width 8 height 6
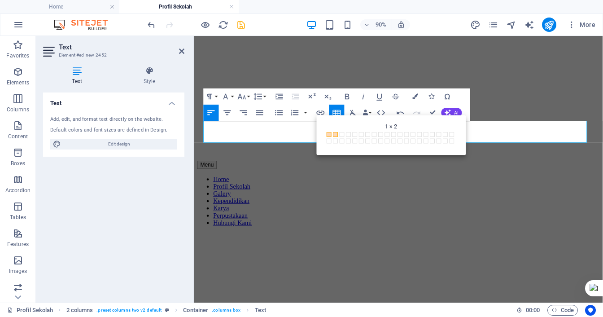
drag, startPoint x: 157, startPoint y: 110, endPoint x: 335, endPoint y: 135, distance: 179.3
click at [335, 135] on span at bounding box center [335, 134] width 5 height 5
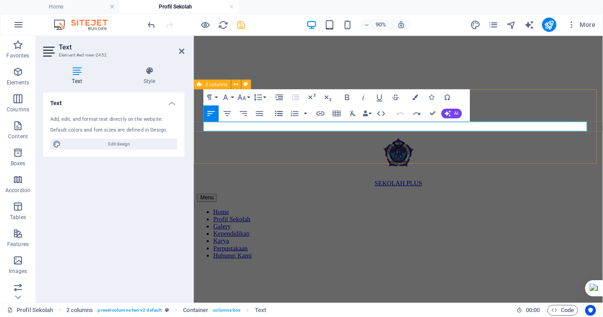
scroll to position [151, 0]
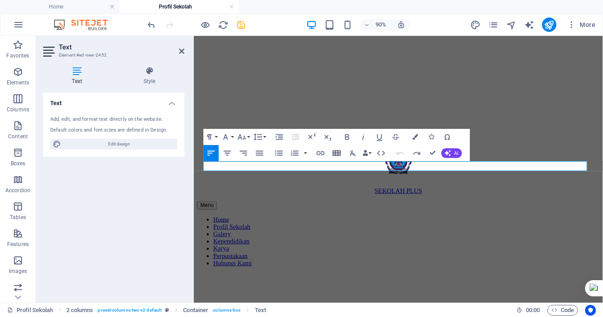
click at [340, 155] on icon "button" at bounding box center [337, 153] width 8 height 6
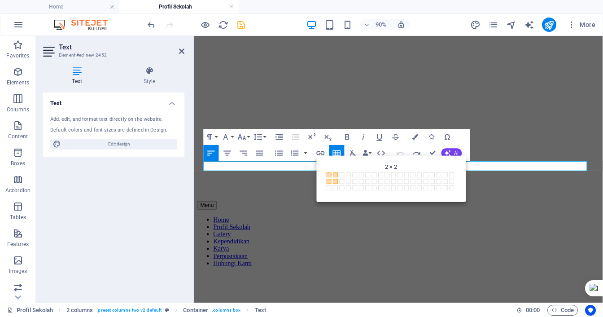
click at [336, 180] on span at bounding box center [335, 180] width 5 height 5
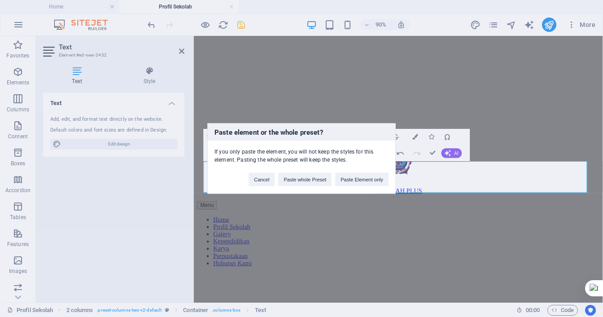
scroll to position [356, 4]
click at [353, 178] on button "Paste Element only" at bounding box center [361, 179] width 53 height 13
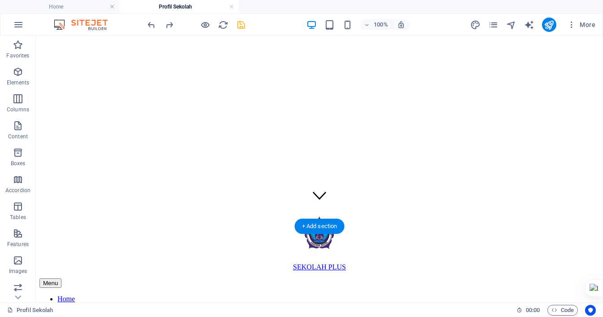
scroll to position [106, 0]
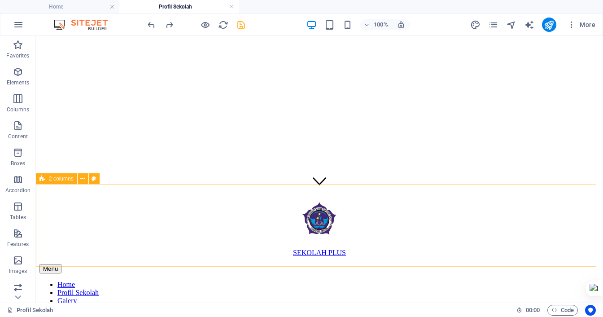
click at [60, 180] on span "2 columns" at bounding box center [61, 178] width 25 height 5
select select "rem"
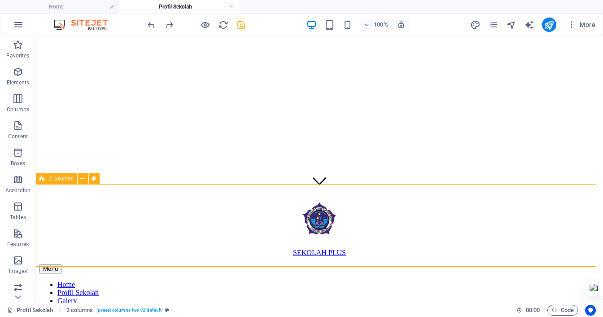
select select "px"
select select "preset-columns-two-v2-default"
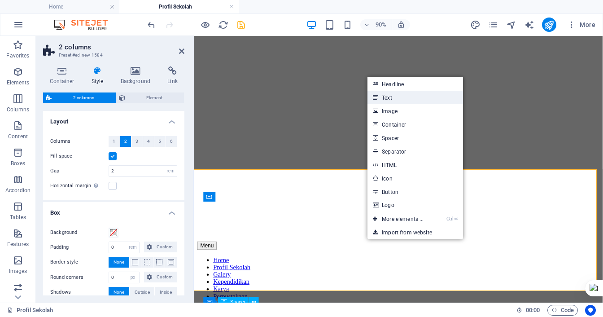
click at [391, 100] on link "Text" at bounding box center [414, 97] width 95 height 13
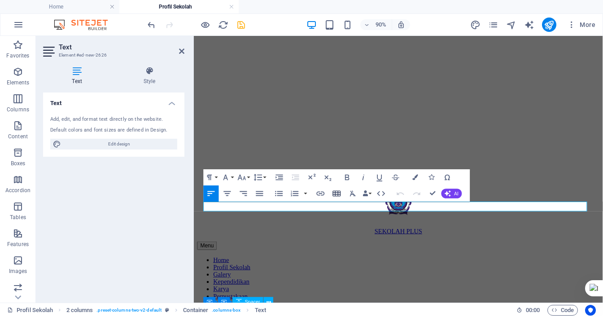
click at [339, 191] on icon "button" at bounding box center [337, 193] width 10 height 10
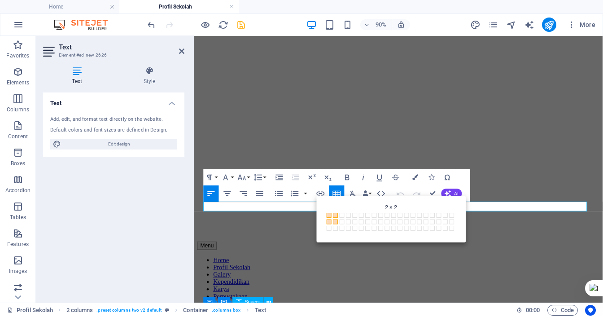
click at [334, 221] on span at bounding box center [335, 221] width 5 height 5
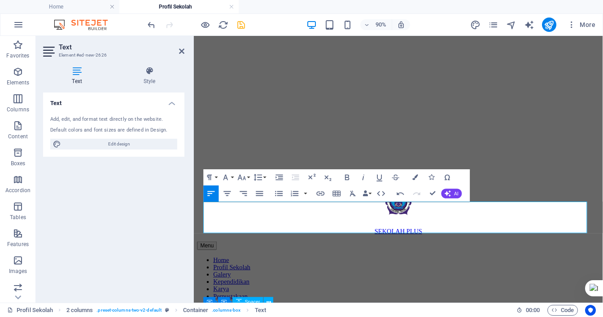
scroll to position [356, 4]
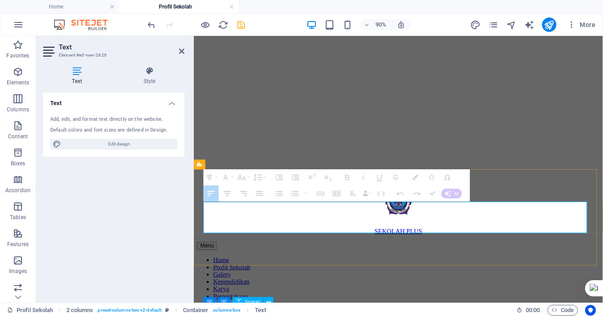
drag, startPoint x: 365, startPoint y: 230, endPoint x: 437, endPoint y: 237, distance: 72.1
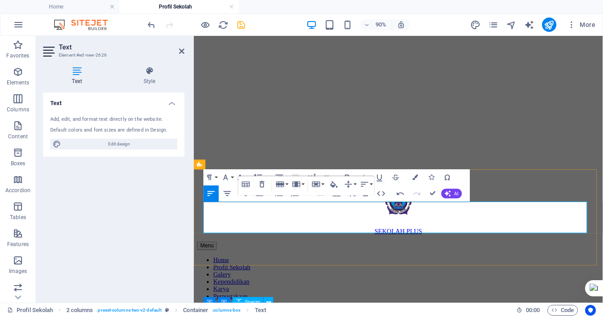
click at [227, 191] on icon "button" at bounding box center [227, 193] width 7 height 5
click at [231, 195] on div "H2 Banner Reference Spacer Container Container 2 columns Container 2 columns Co…" at bounding box center [398, 121] width 409 height 361
click at [230, 194] on icon "button" at bounding box center [227, 193] width 10 height 10
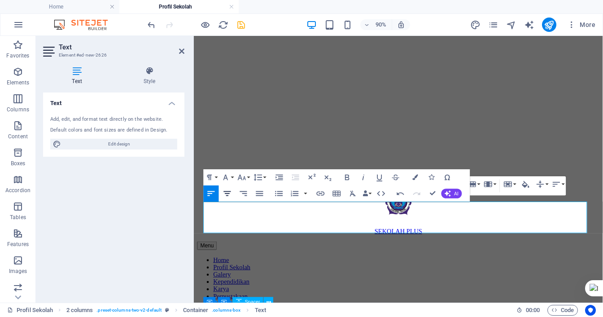
click at [228, 194] on icon "button" at bounding box center [227, 193] width 10 height 10
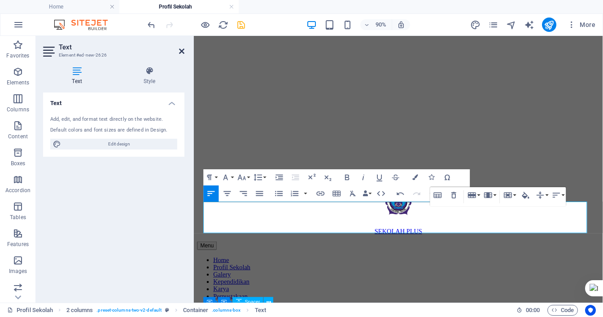
click at [183, 51] on icon at bounding box center [181, 51] width 5 height 7
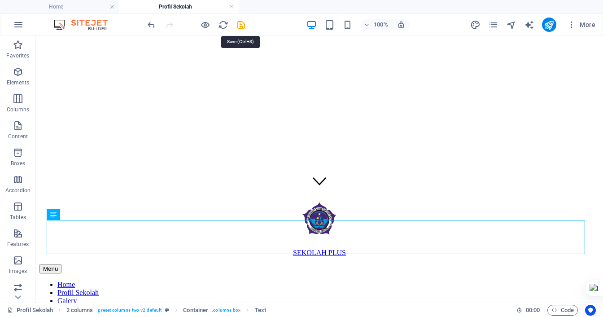
click at [244, 25] on icon "save" at bounding box center [241, 25] width 10 height 10
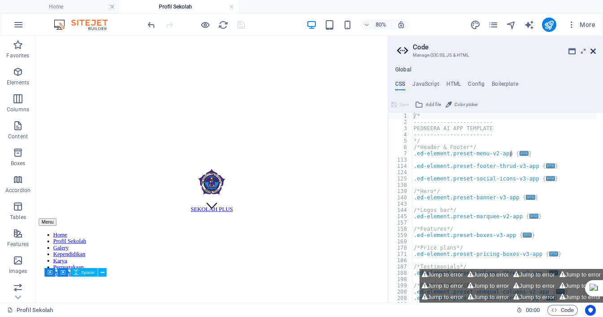
click at [593, 52] on icon at bounding box center [592, 51] width 5 height 7
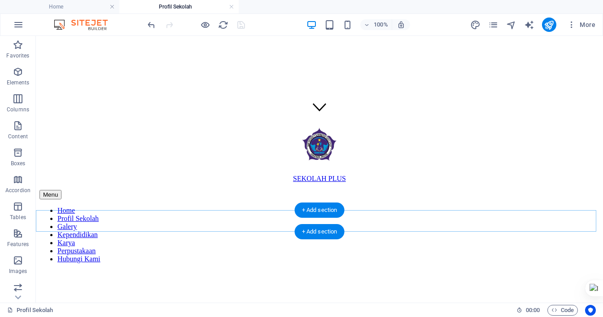
scroll to position [195, 0]
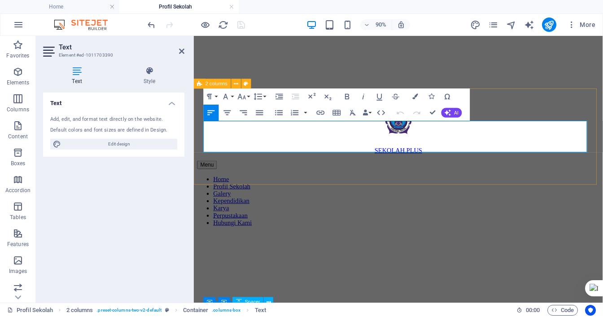
click at [305, 113] on button "button" at bounding box center [305, 112] width 6 height 16
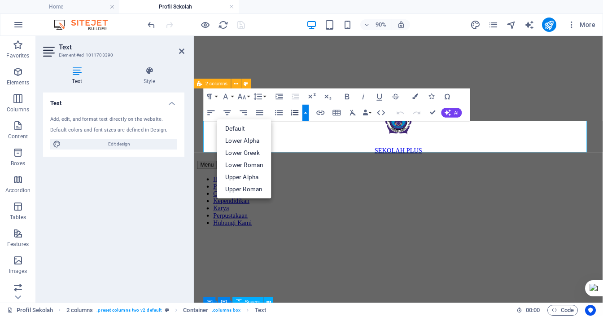
click at [293, 116] on icon "button" at bounding box center [295, 113] width 10 height 10
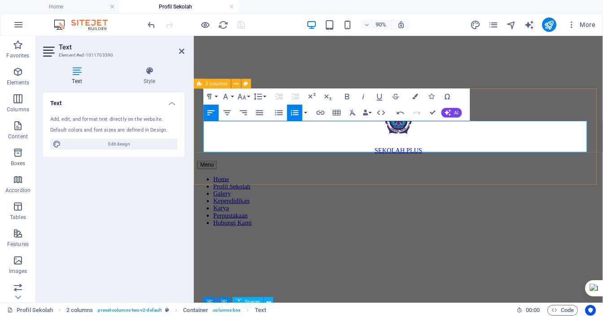
drag, startPoint x: 434, startPoint y: 161, endPoint x: 428, endPoint y: 159, distance: 5.7
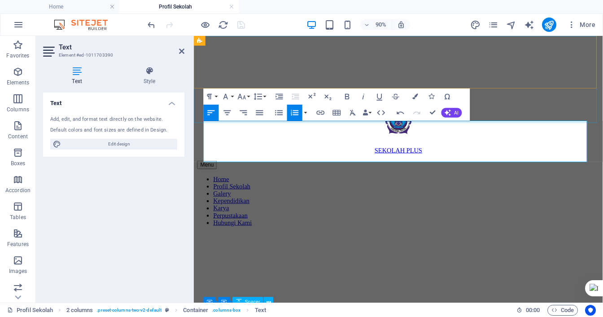
scroll to position [145, 2]
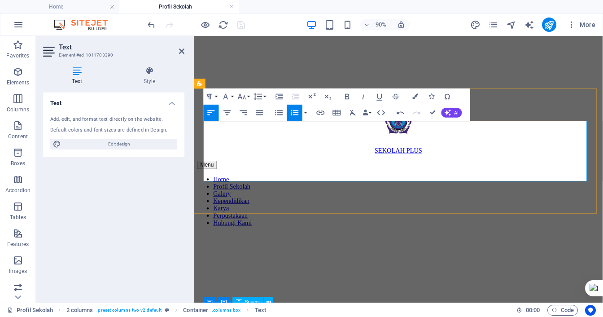
scroll to position [240, 0]
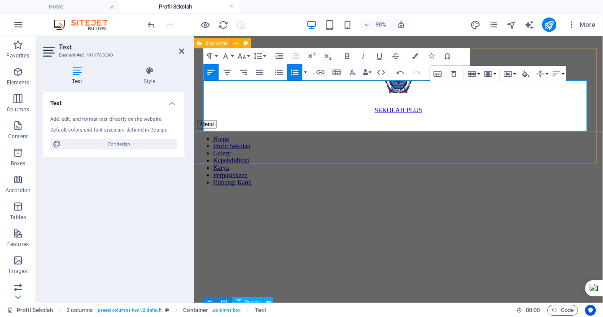
scroll to position [195, 0]
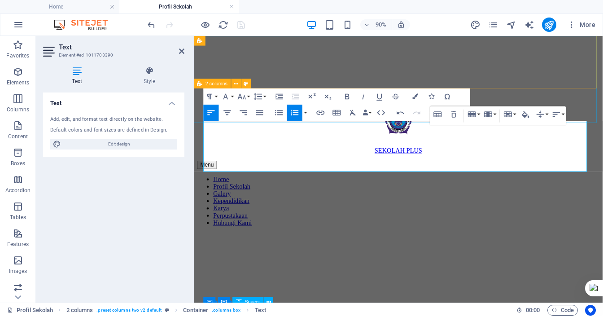
click at [334, 107] on div "SEKOLAH PLUS Menu Home Profil Sekolah Galery Kependidikan Karya Perpustakaan Hu…" at bounding box center [420, 180] width 447 height 147
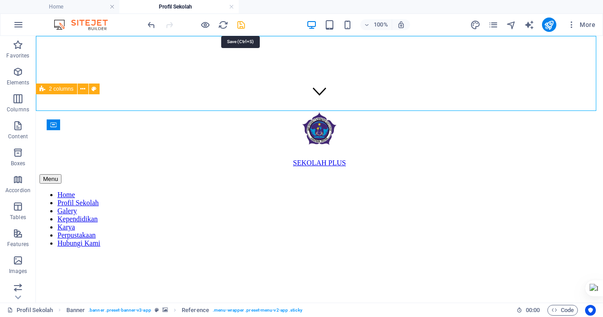
click at [239, 24] on icon "save" at bounding box center [241, 25] width 10 height 10
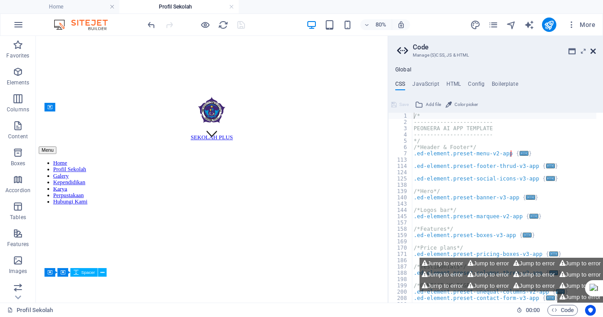
click at [594, 52] on icon at bounding box center [592, 51] width 5 height 7
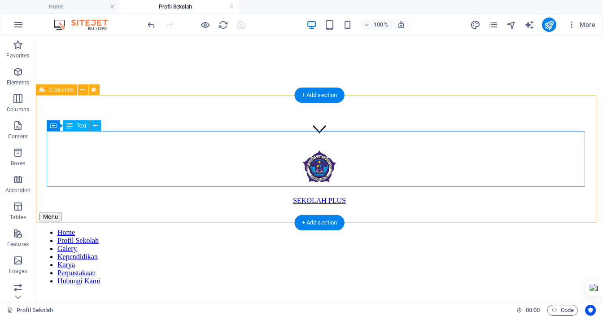
scroll to position [151, 0]
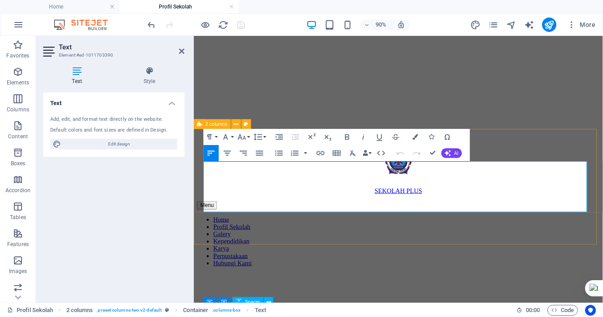
drag, startPoint x: 324, startPoint y: 181, endPoint x: 302, endPoint y: 181, distance: 22.0
click at [348, 138] on icon "button" at bounding box center [347, 137] width 4 height 6
click at [234, 137] on button "Font Family" at bounding box center [227, 137] width 15 height 16
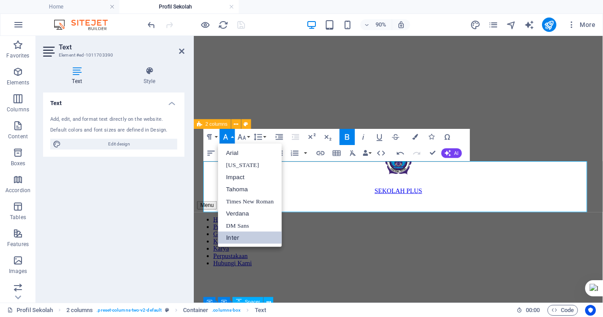
scroll to position [0, 0]
click at [233, 137] on button "Font Family" at bounding box center [227, 137] width 15 height 16
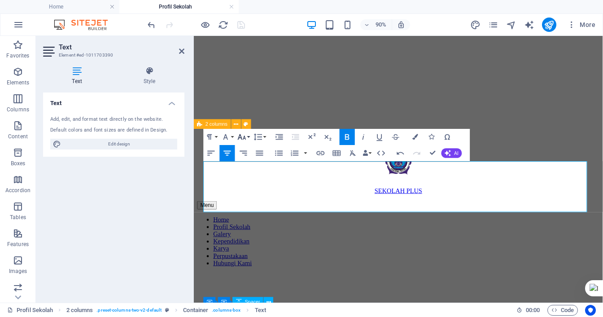
click at [248, 138] on button "Font Size" at bounding box center [243, 137] width 15 height 16
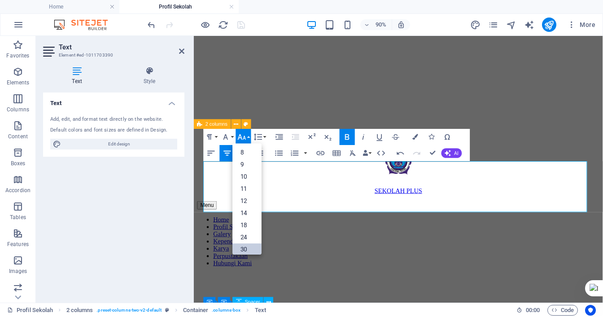
click at [243, 248] on link "30" at bounding box center [246, 249] width 29 height 12
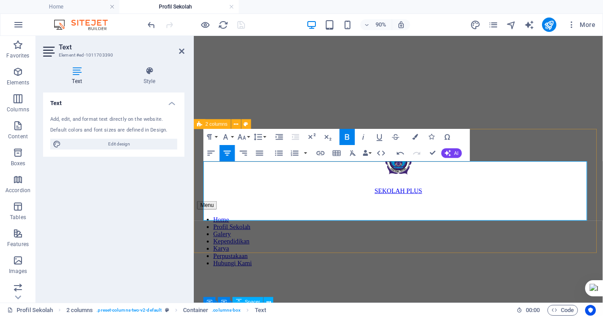
drag, startPoint x: 536, startPoint y: 189, endPoint x: 509, endPoint y: 190, distance: 27.4
click at [348, 139] on icon "button" at bounding box center [347, 137] width 10 height 10
click at [373, 136] on button "Underline" at bounding box center [379, 137] width 15 height 16
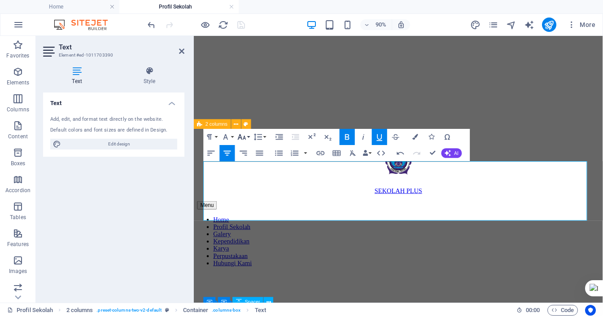
click at [249, 137] on button "Font Size" at bounding box center [243, 137] width 15 height 16
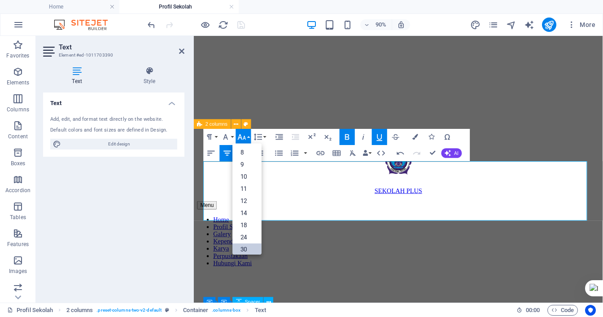
click at [245, 251] on link "30" at bounding box center [246, 249] width 29 height 12
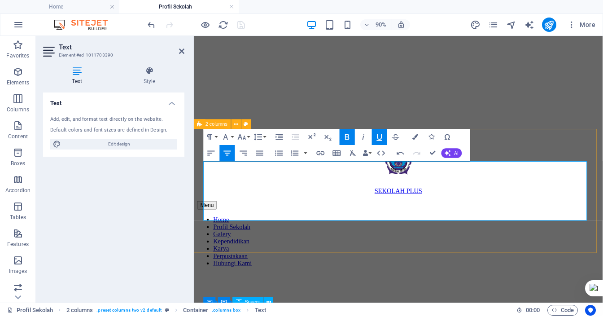
drag, startPoint x: 334, startPoint y: 190, endPoint x: 297, endPoint y: 186, distance: 37.0
click at [382, 135] on icon "button" at bounding box center [379, 137] width 10 height 10
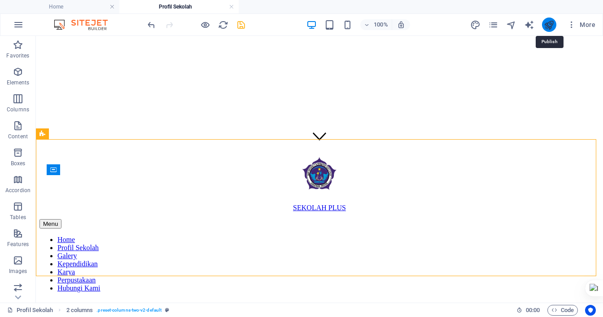
click at [551, 25] on icon "publish" at bounding box center [548, 25] width 10 height 10
